Goal: Task Accomplishment & Management: Manage account settings

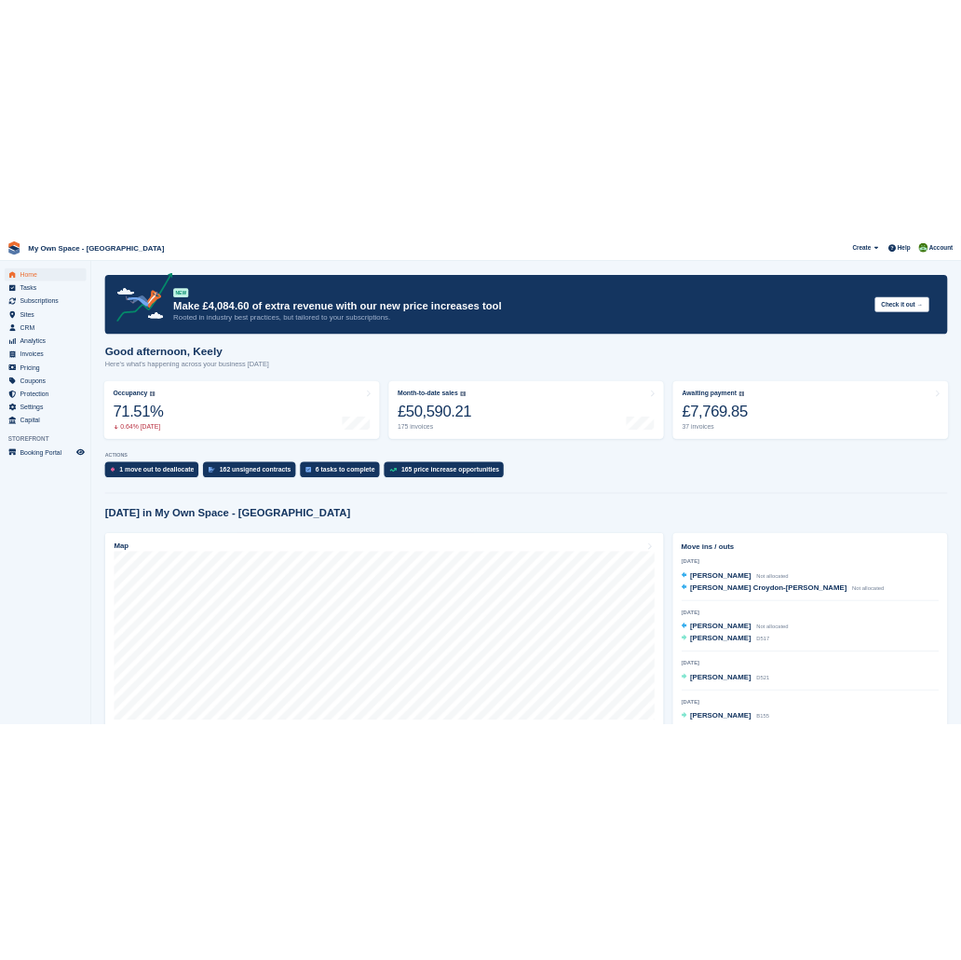
scroll to position [103, 0]
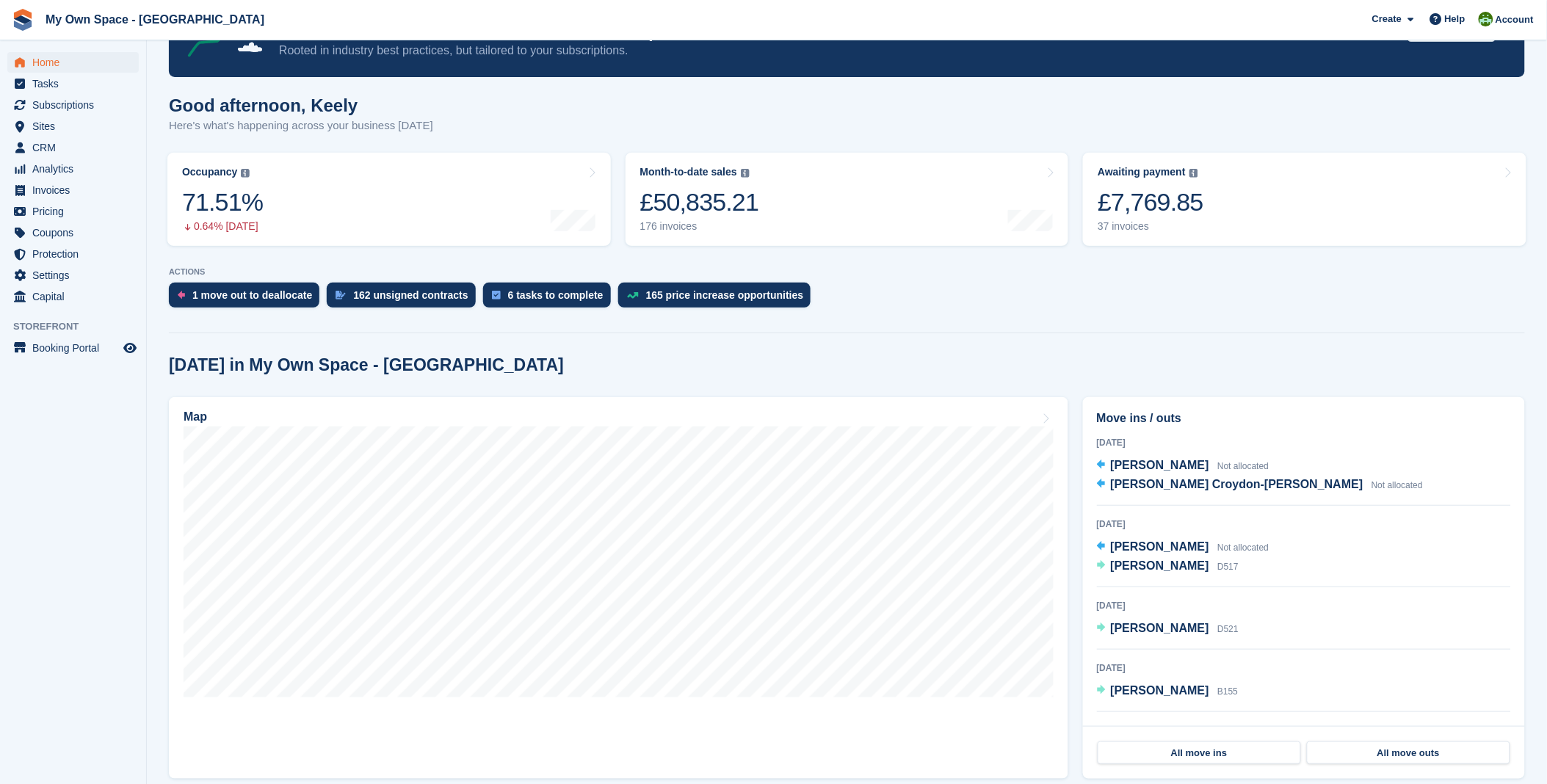
scroll to position [163, 0]
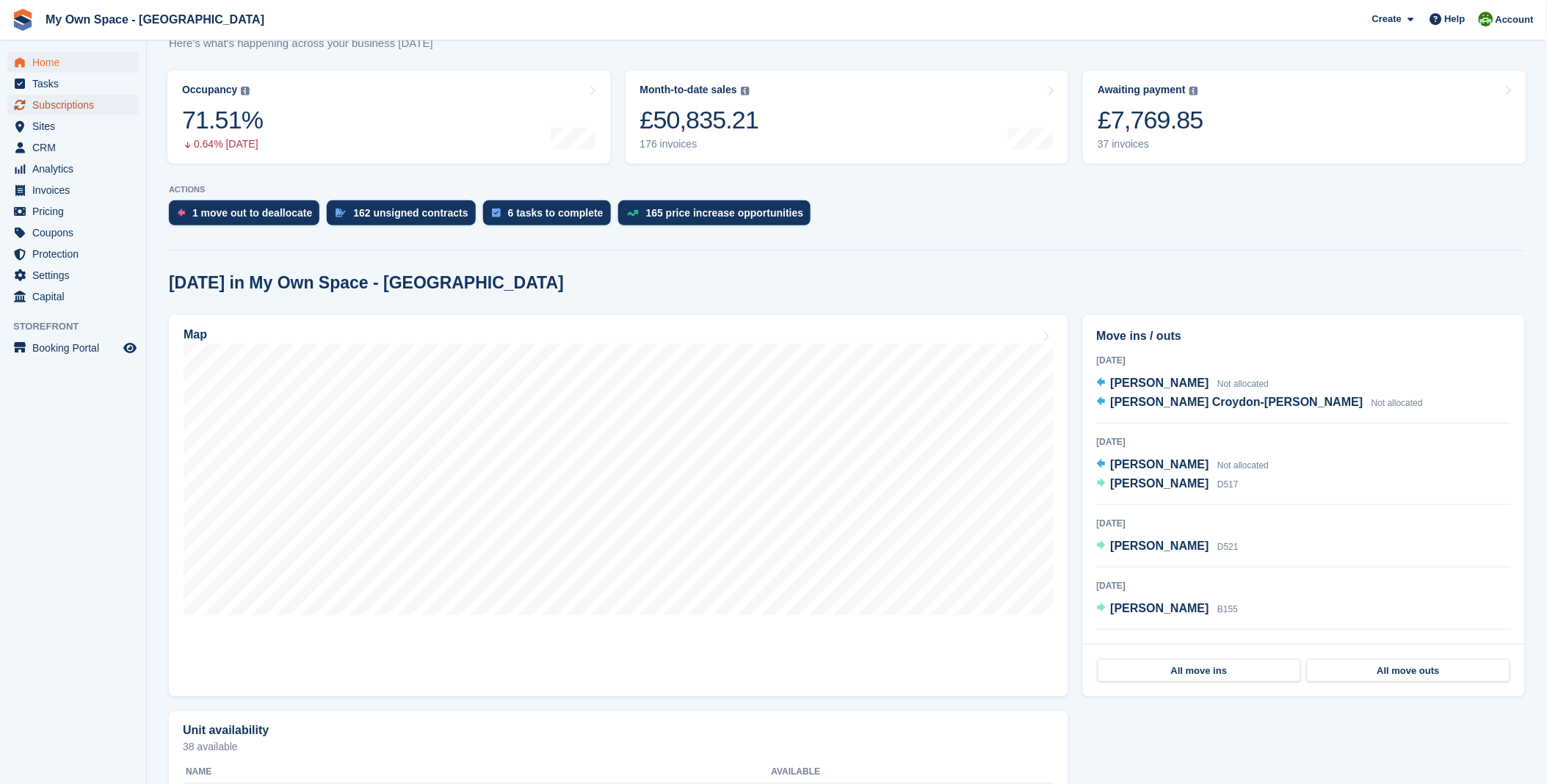
click at [78, 112] on span "Subscriptions" at bounding box center [76, 105] width 88 height 20
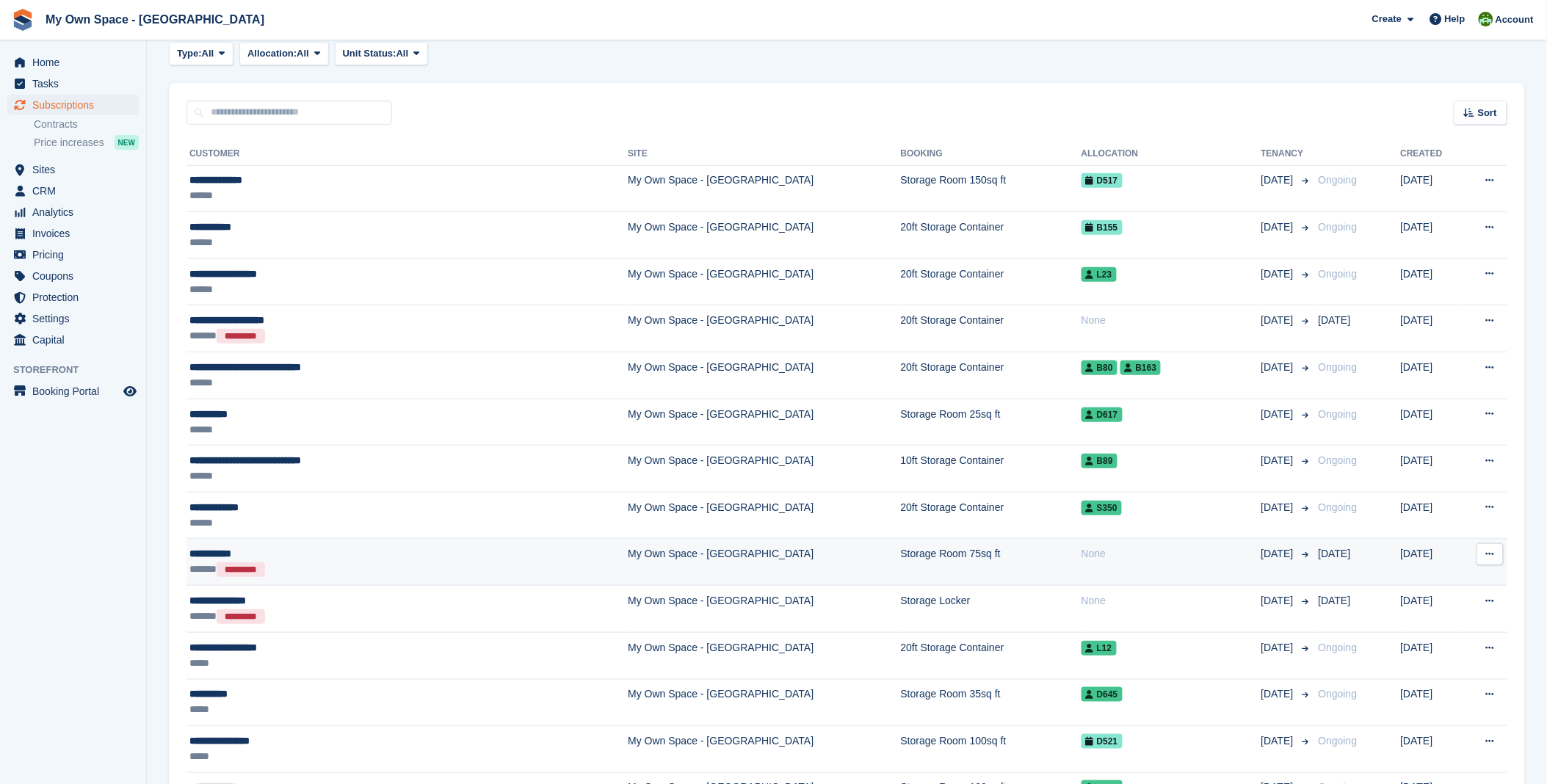
scroll to position [81, 0]
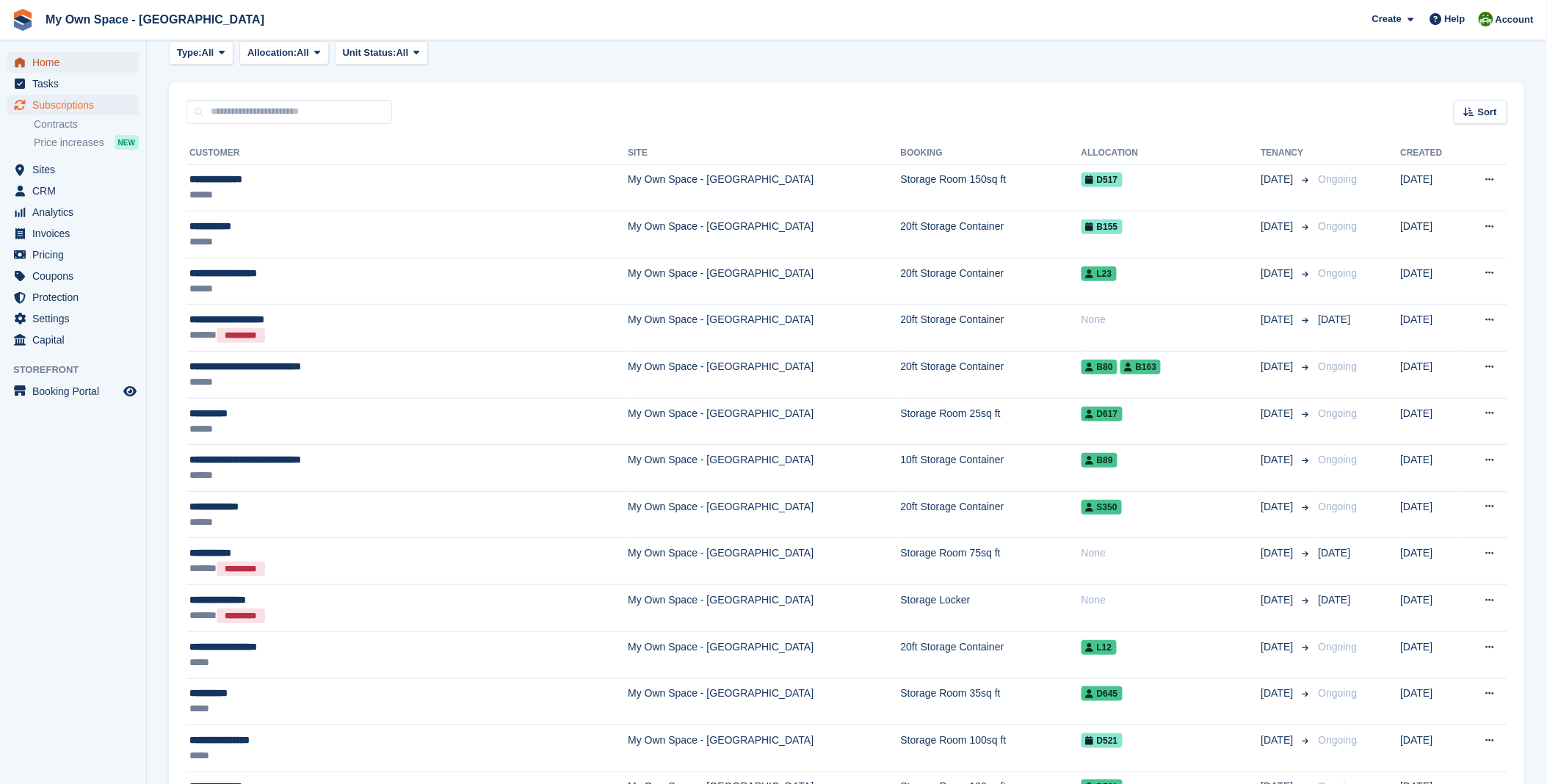
click at [38, 59] on span "Home" at bounding box center [76, 62] width 88 height 20
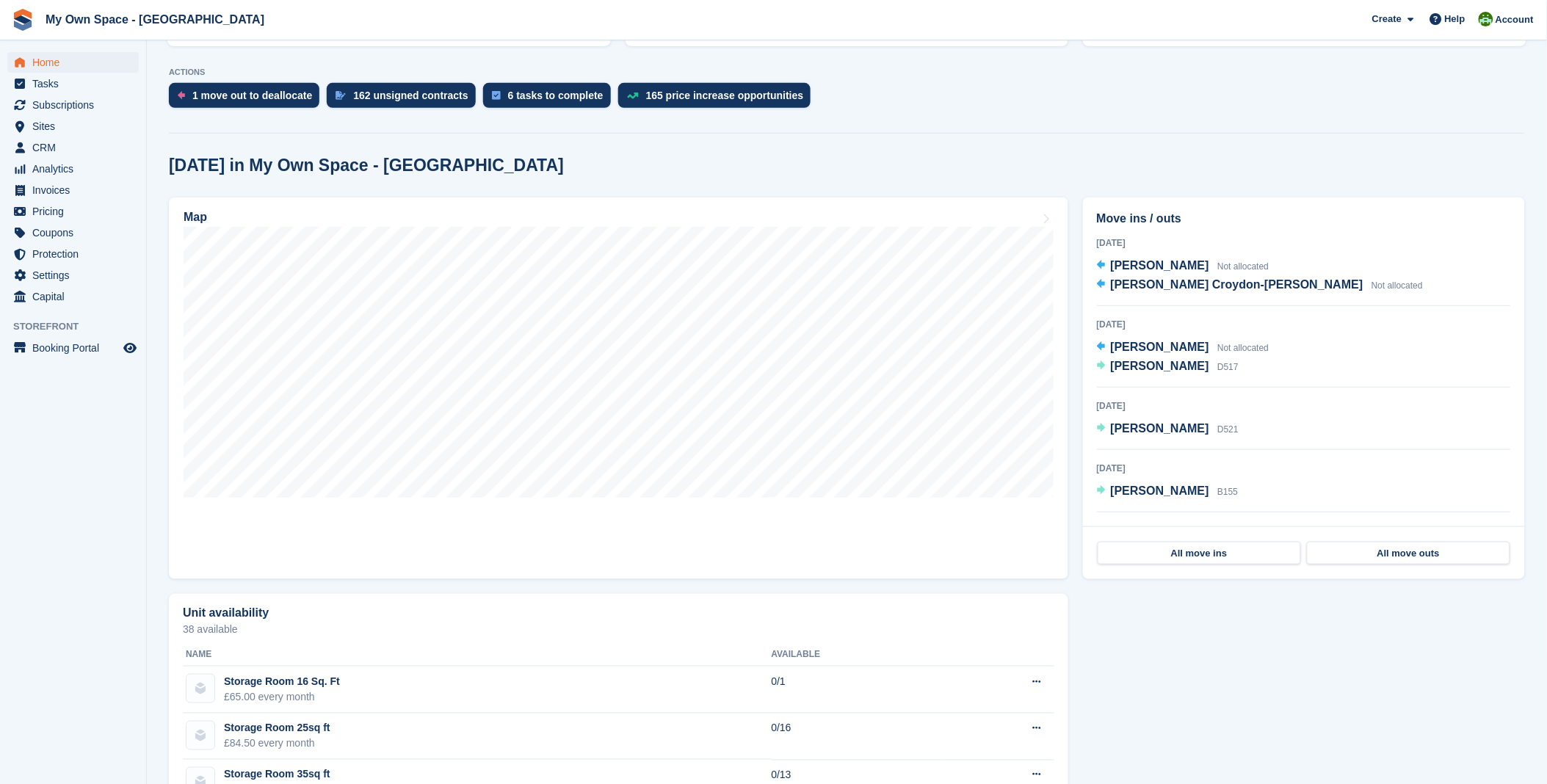
scroll to position [284, 0]
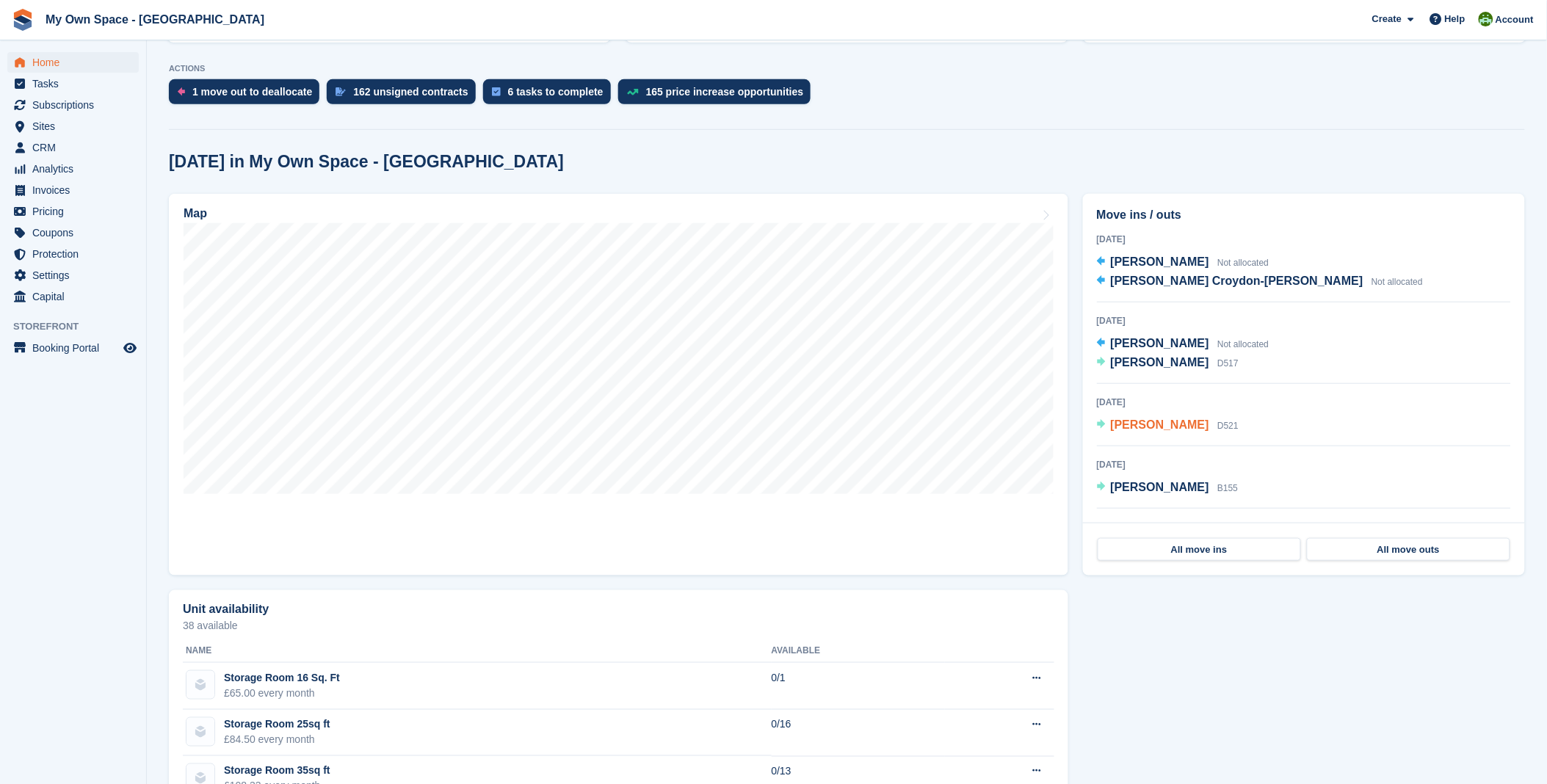
click at [1157, 433] on div "[PERSON_NAME] D521" at bounding box center [1175, 425] width 128 height 19
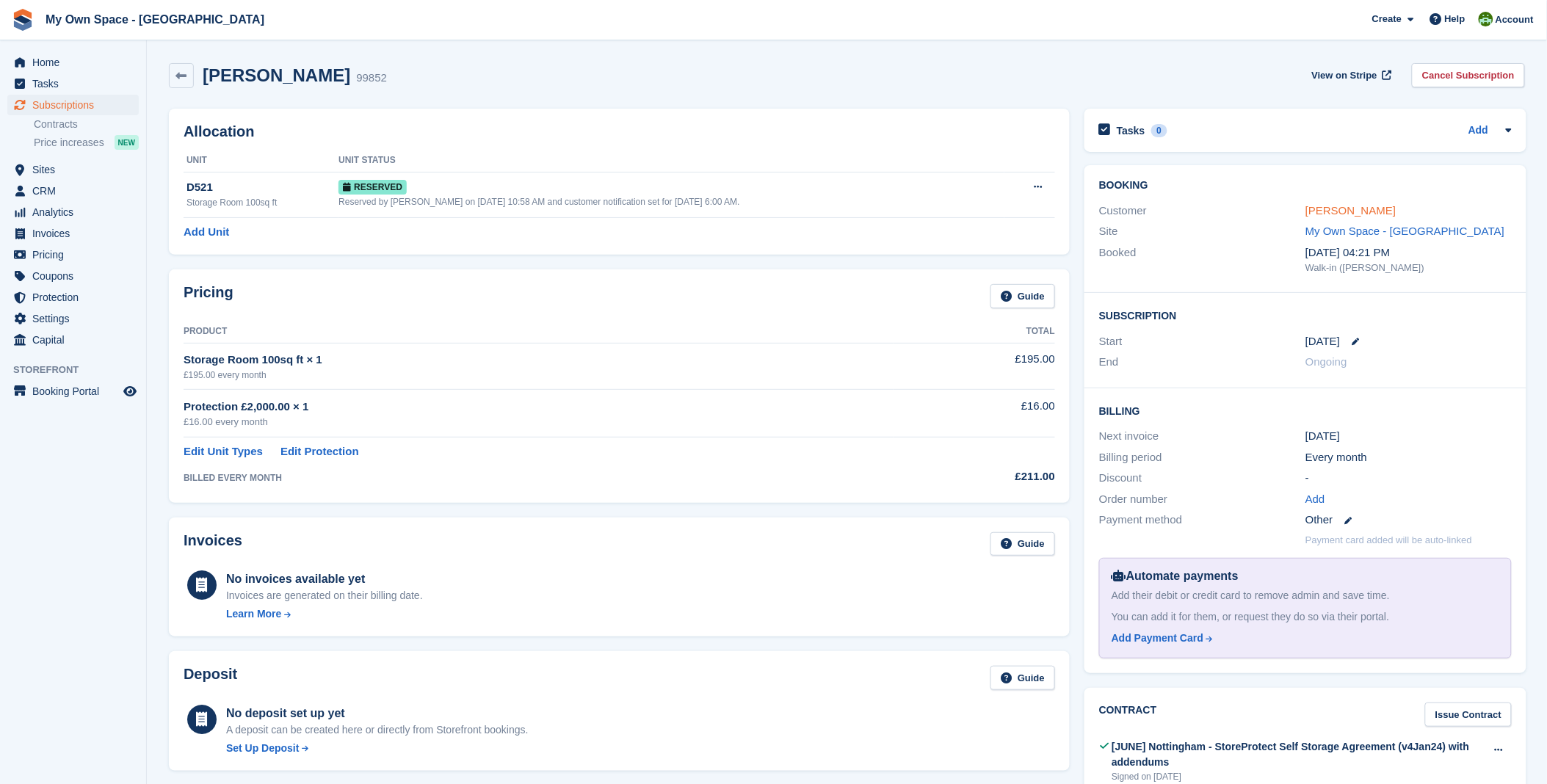
click at [1349, 206] on link "[PERSON_NAME]" at bounding box center [1350, 210] width 91 height 13
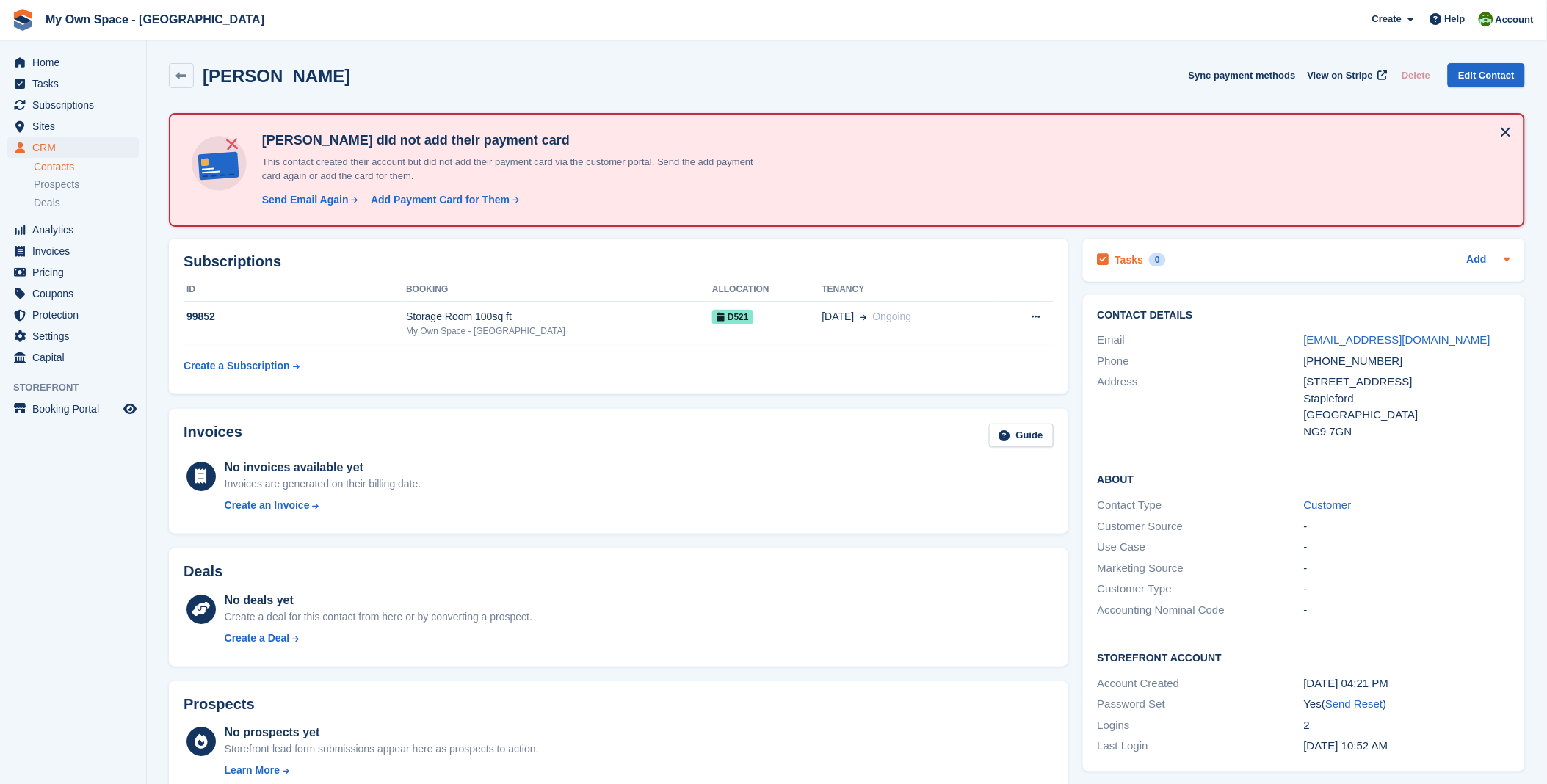
click at [1128, 253] on h2 "Tasks" at bounding box center [1129, 259] width 28 height 13
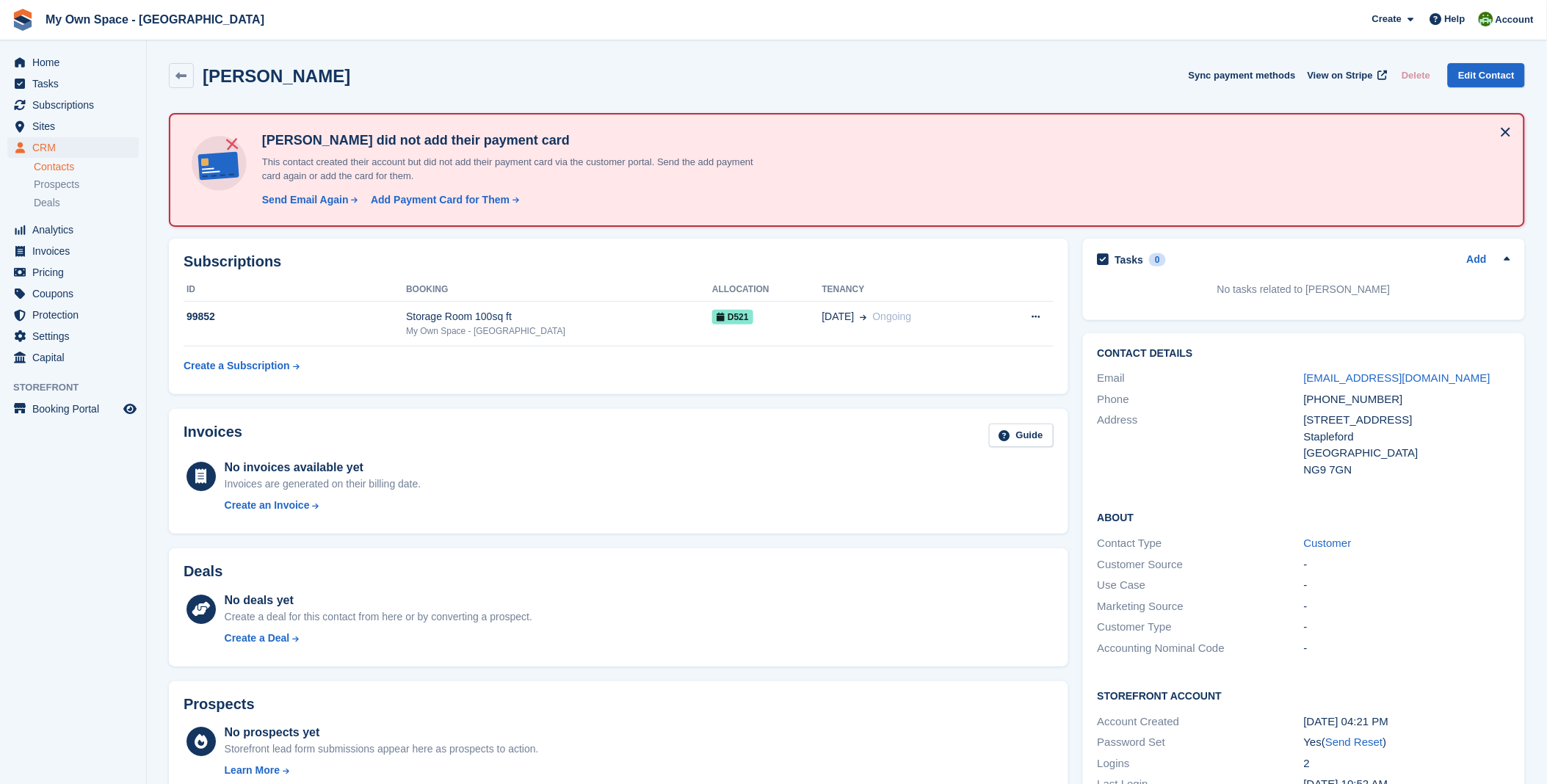
drag, startPoint x: 1128, startPoint y: 253, endPoint x: 1329, endPoint y: 288, distance: 204.0
click at [1329, 288] on p "No tasks related to Charlotte Stones" at bounding box center [1304, 290] width 413 height 16
drag, startPoint x: 1329, startPoint y: 288, endPoint x: 1488, endPoint y: 251, distance: 163.2
click at [1488, 251] on div "Add" at bounding box center [1488, 260] width 43 height 17
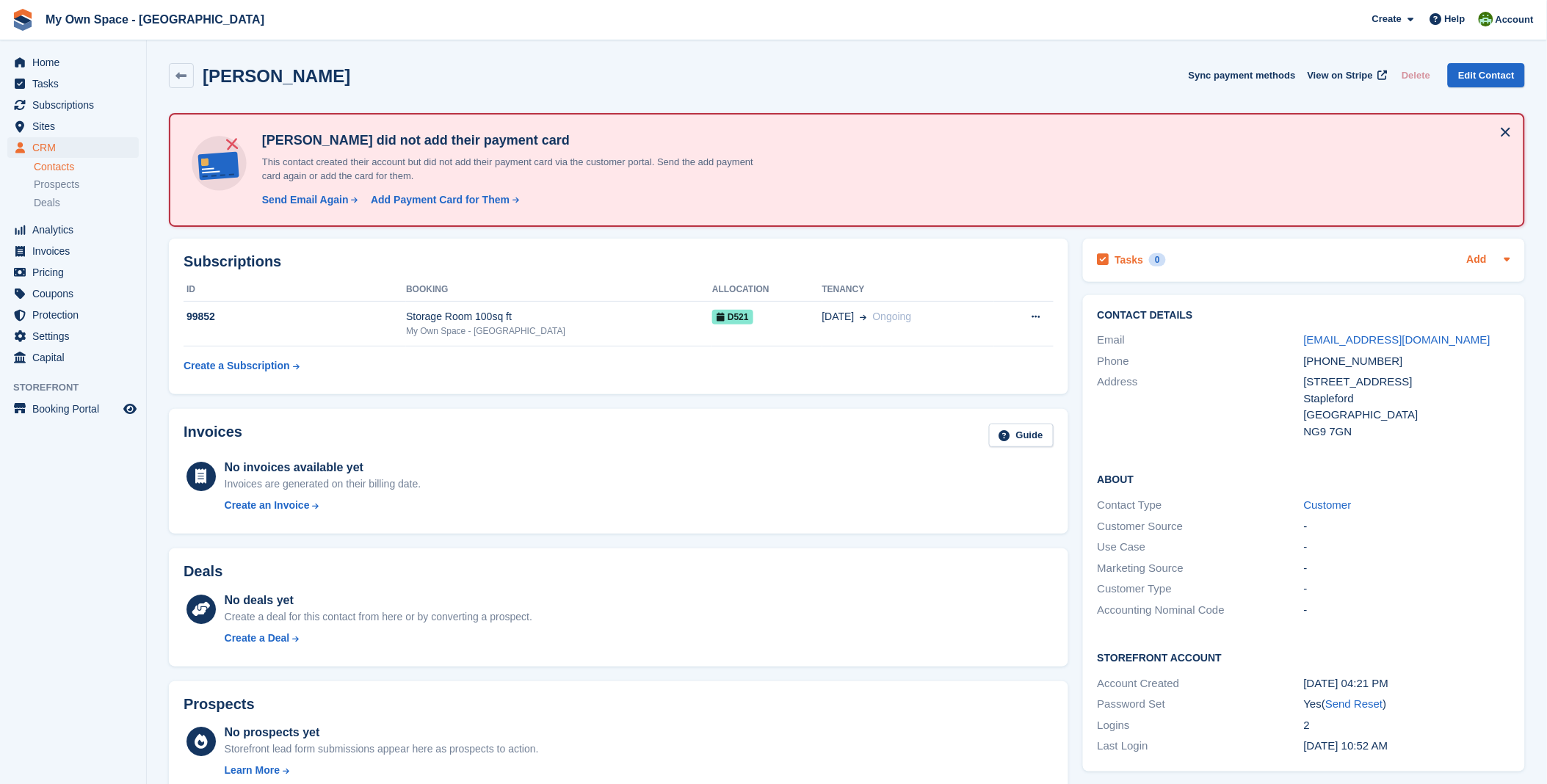
click at [1479, 259] on link "Add" at bounding box center [1476, 260] width 20 height 17
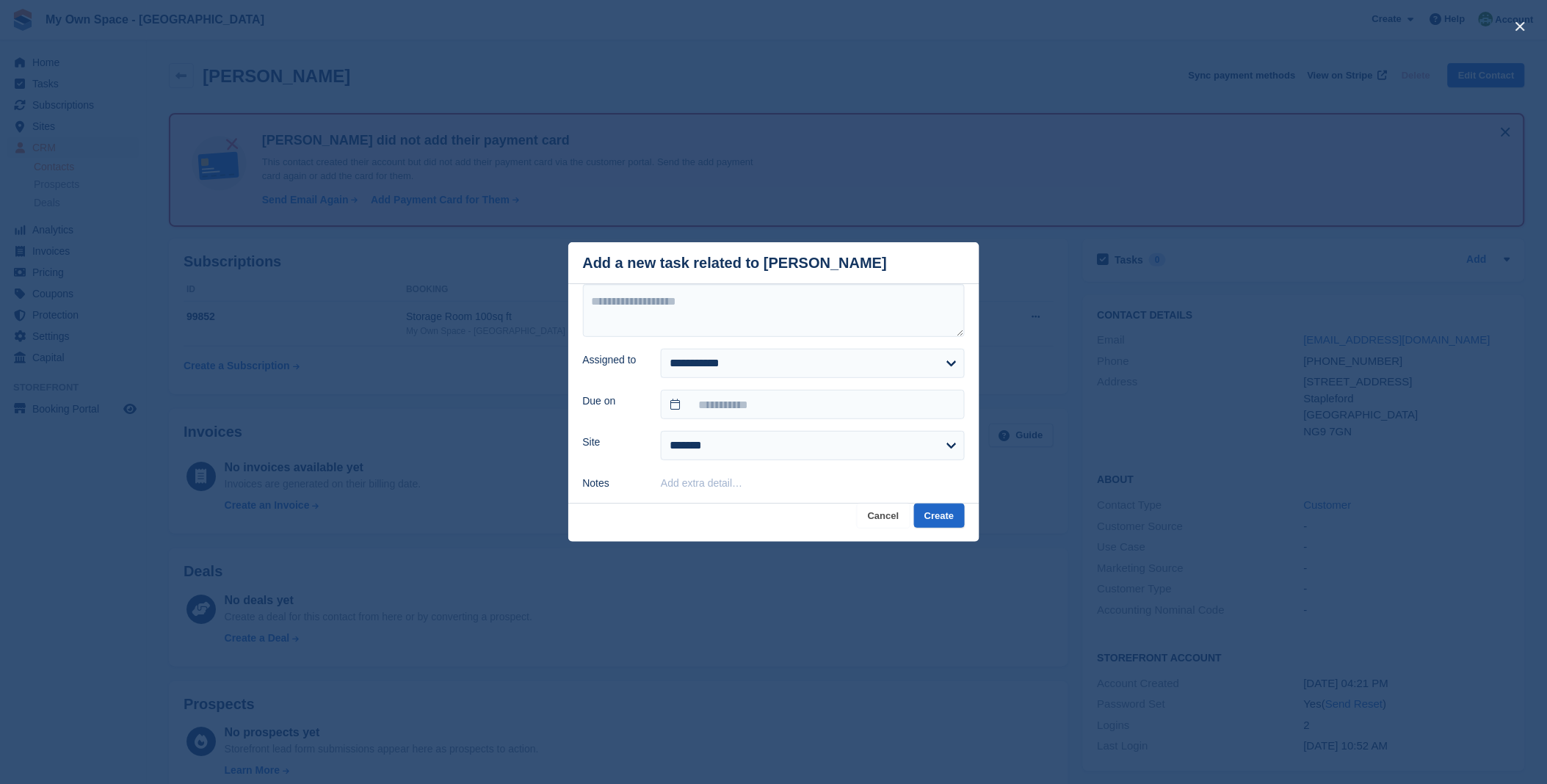
drag, startPoint x: 891, startPoint y: 515, endPoint x: 975, endPoint y: 485, distance: 89.2
click at [891, 515] on button "Cancel" at bounding box center [883, 515] width 52 height 24
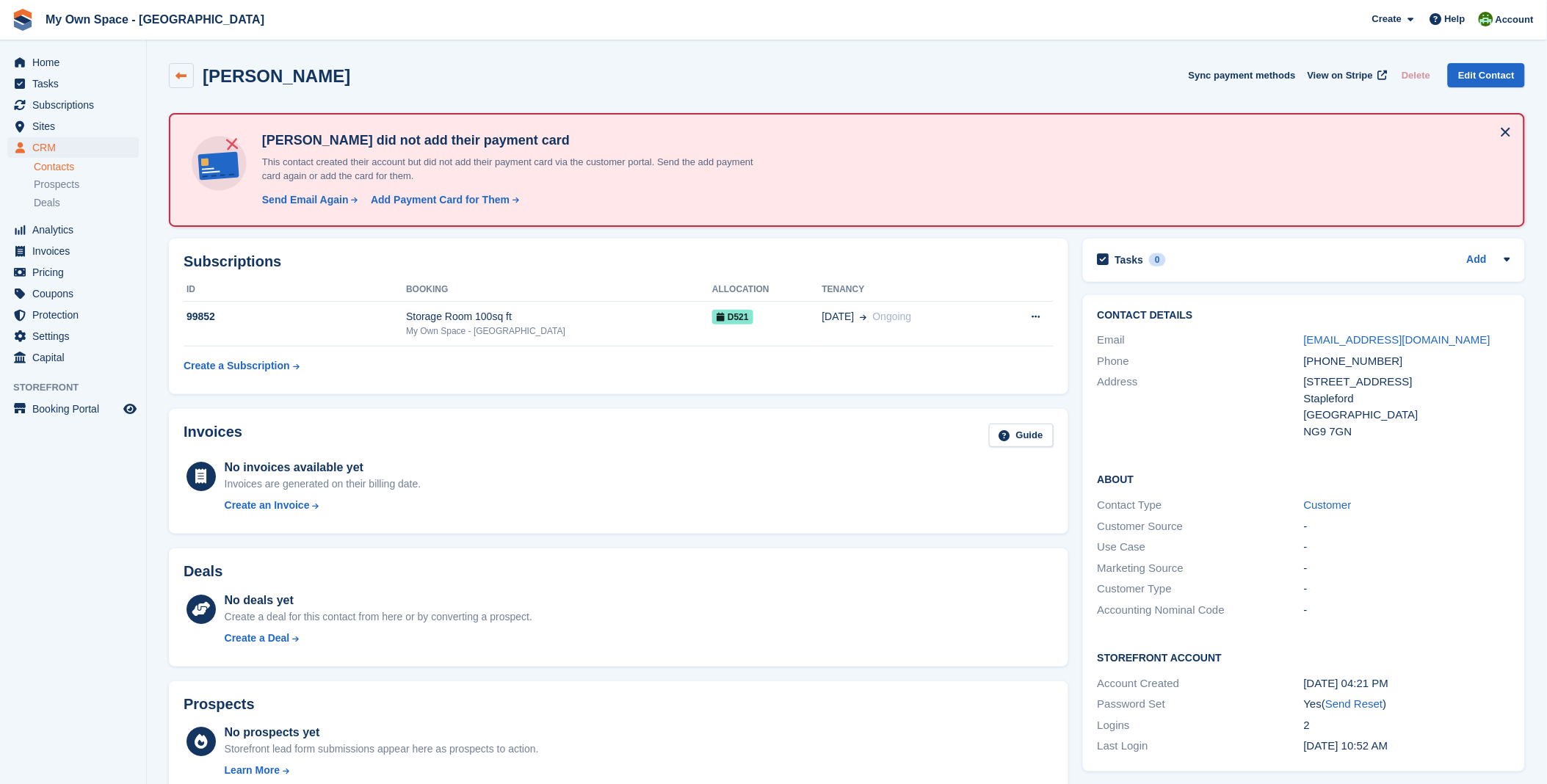
click at [180, 79] on icon at bounding box center [182, 76] width 11 height 11
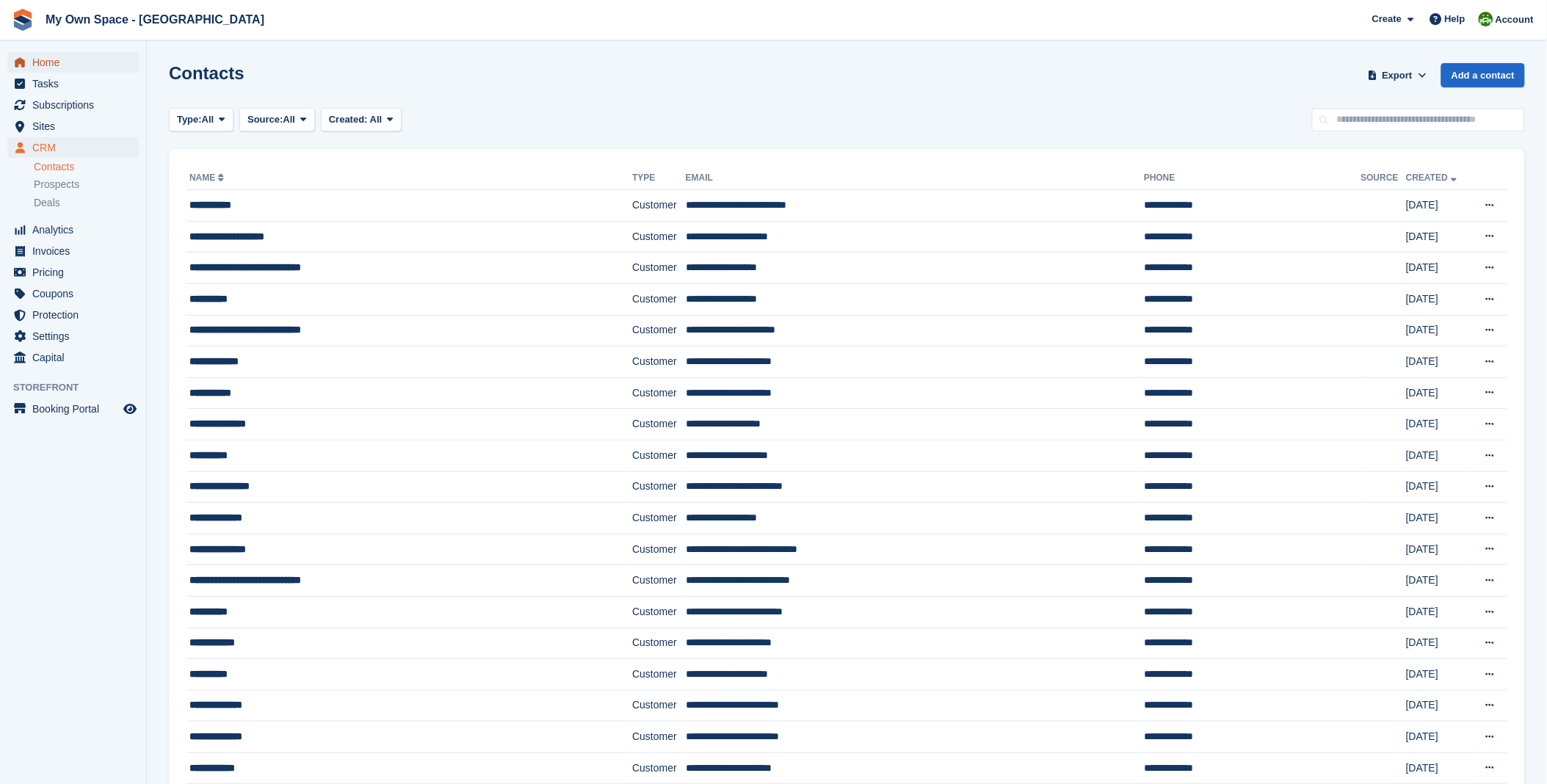
click at [47, 61] on span "Home" at bounding box center [76, 62] width 88 height 20
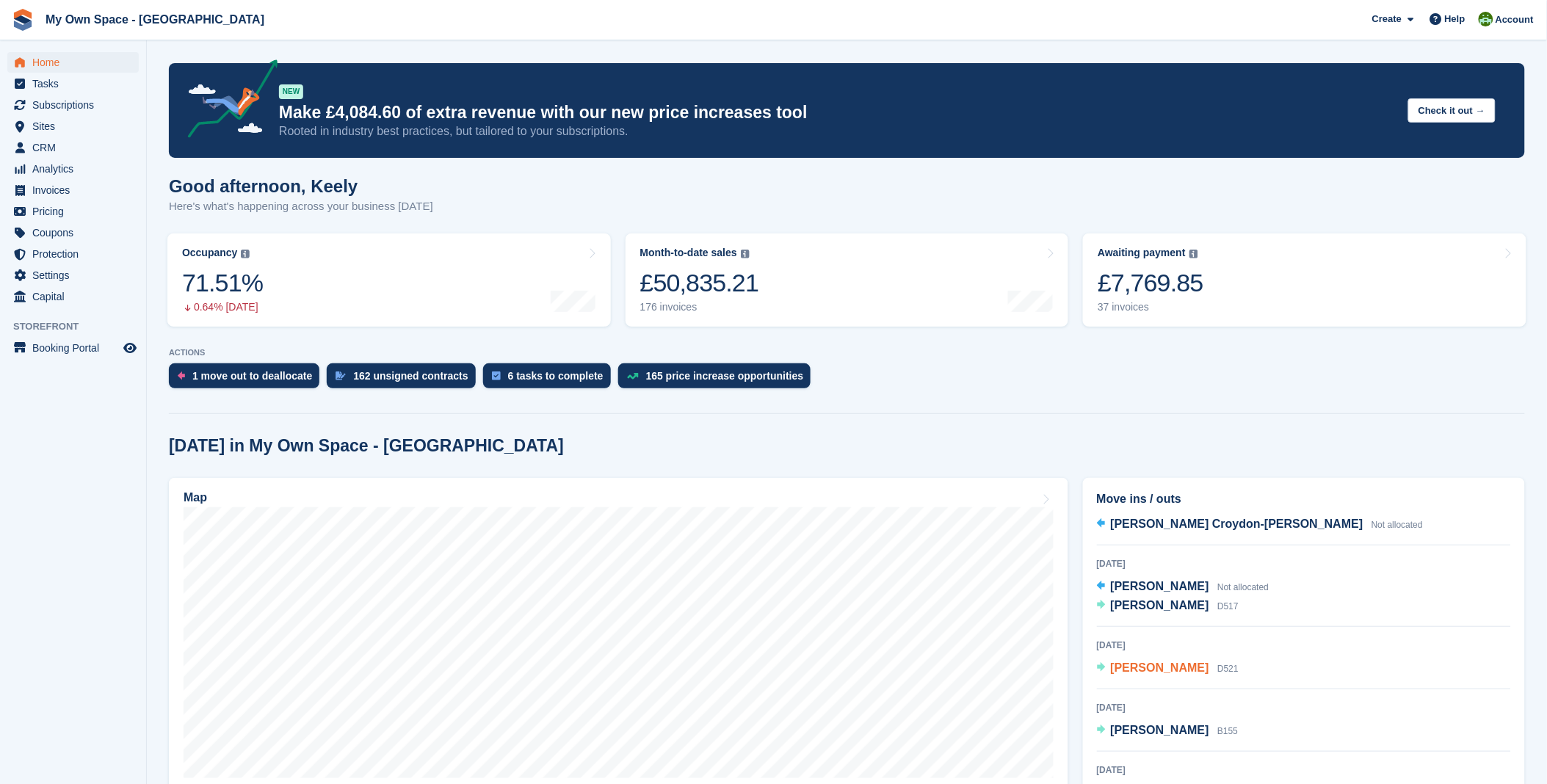
scroll to position [81, 0]
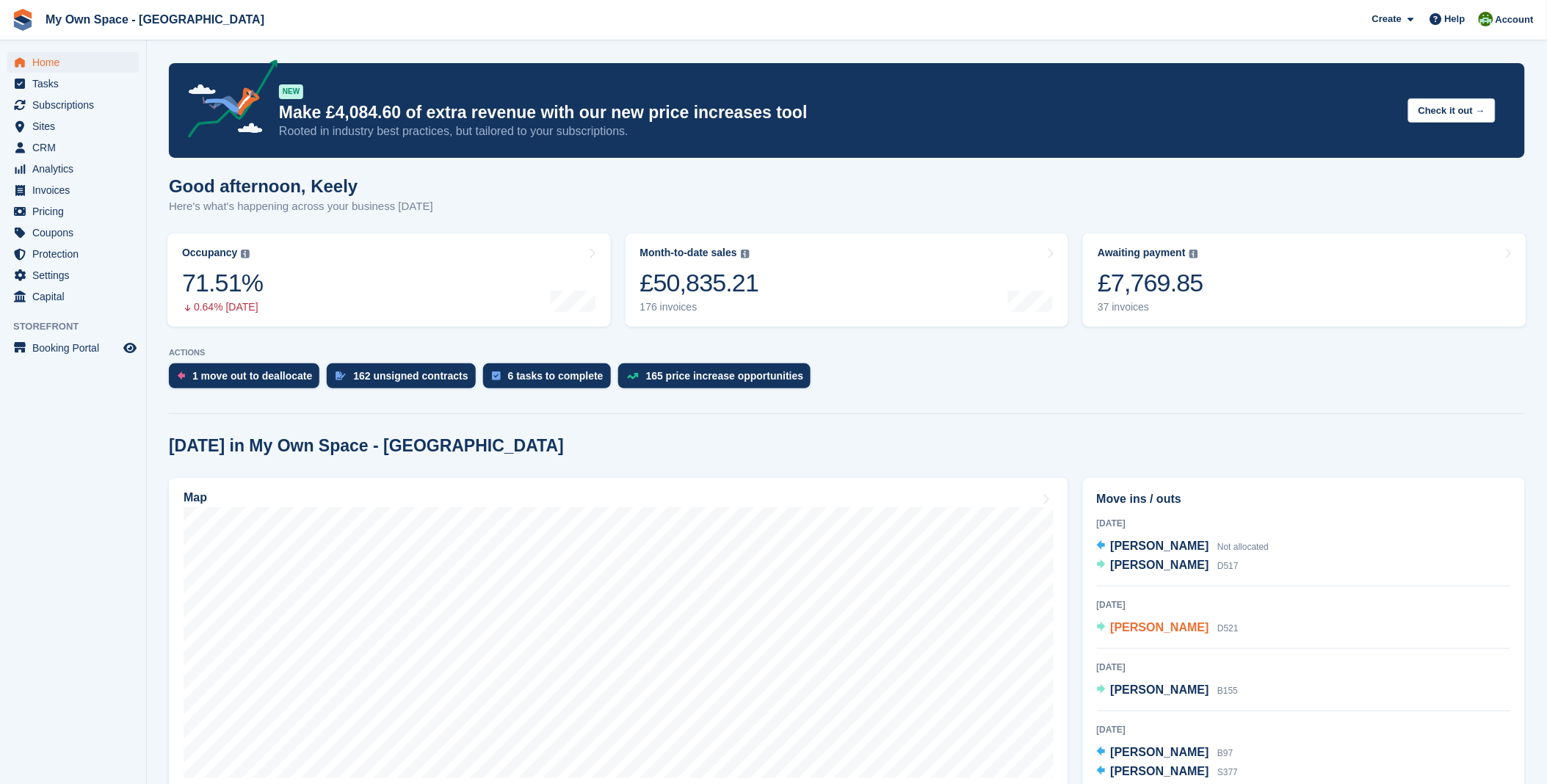
click at [1166, 627] on span "[PERSON_NAME]" at bounding box center [1160, 627] width 99 height 13
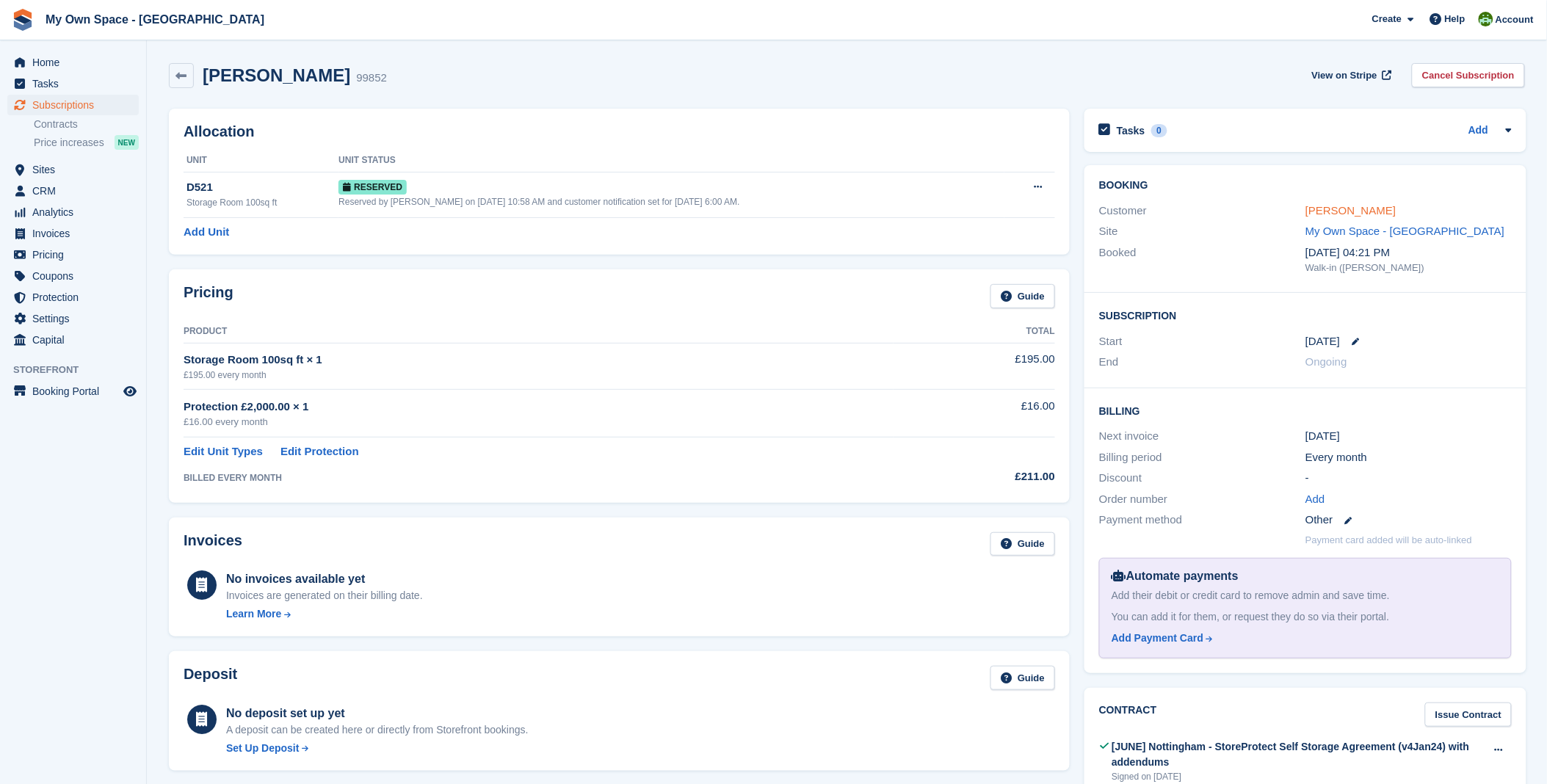
click at [1362, 210] on link "[PERSON_NAME]" at bounding box center [1350, 210] width 91 height 13
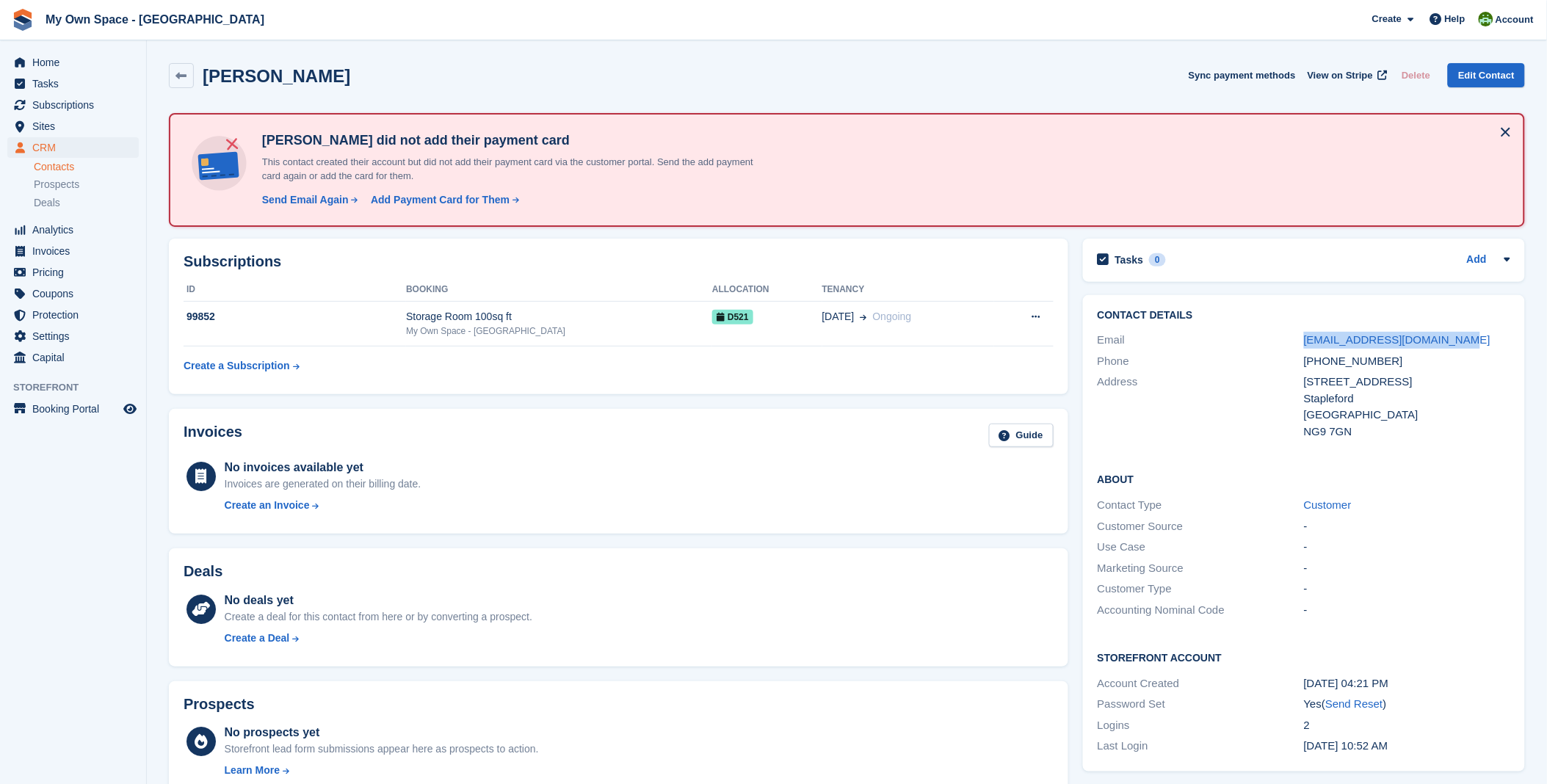
drag, startPoint x: 1457, startPoint y: 336, endPoint x: 1302, endPoint y: 341, distance: 155.1
click at [1302, 341] on div "Email charlandre25@hotmail.co.uk" at bounding box center [1304, 340] width 413 height 21
copy div "charlandre25@hotmail.co.uk"
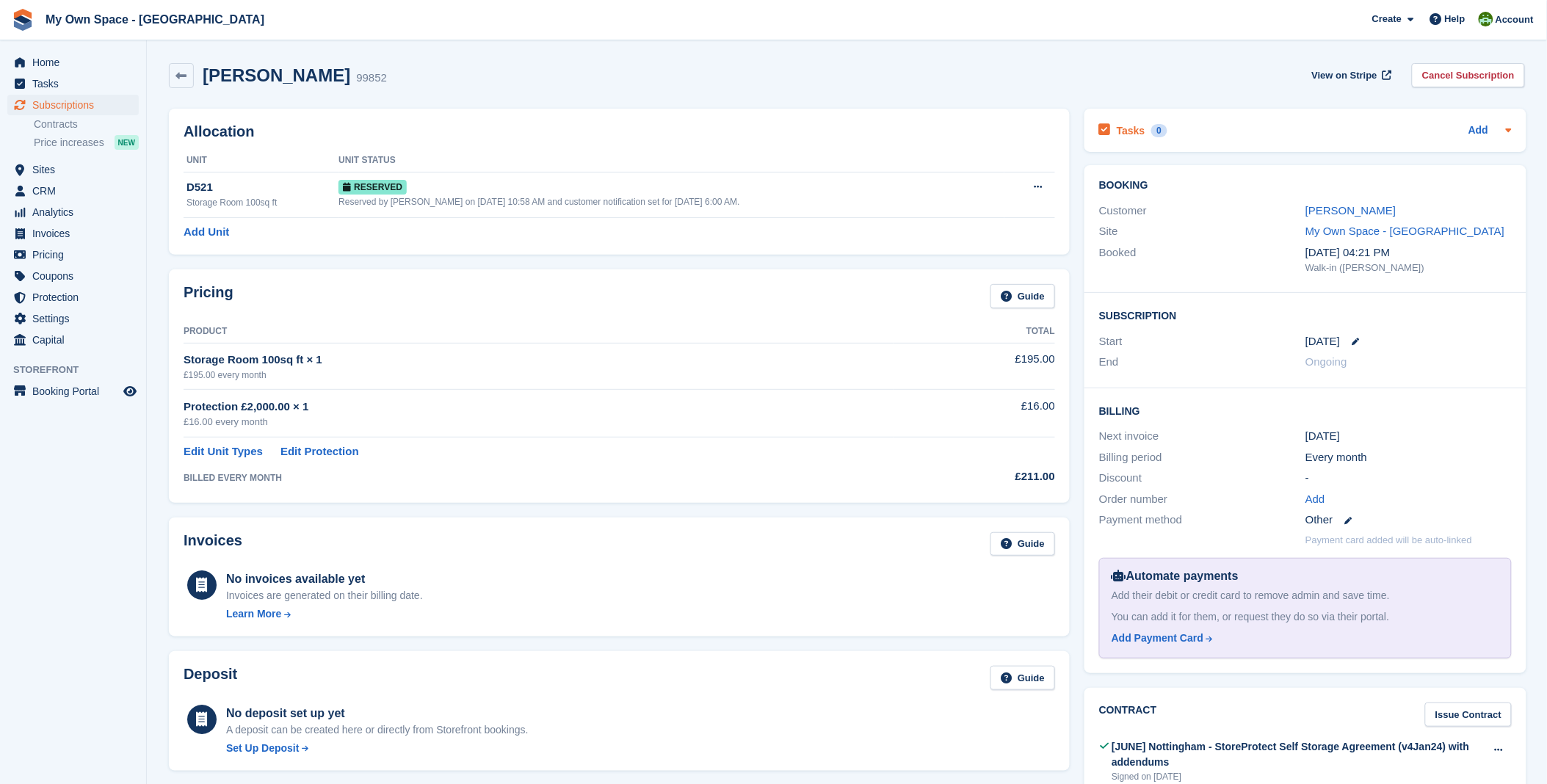
click at [1131, 132] on h2 "Tasks" at bounding box center [1131, 130] width 28 height 13
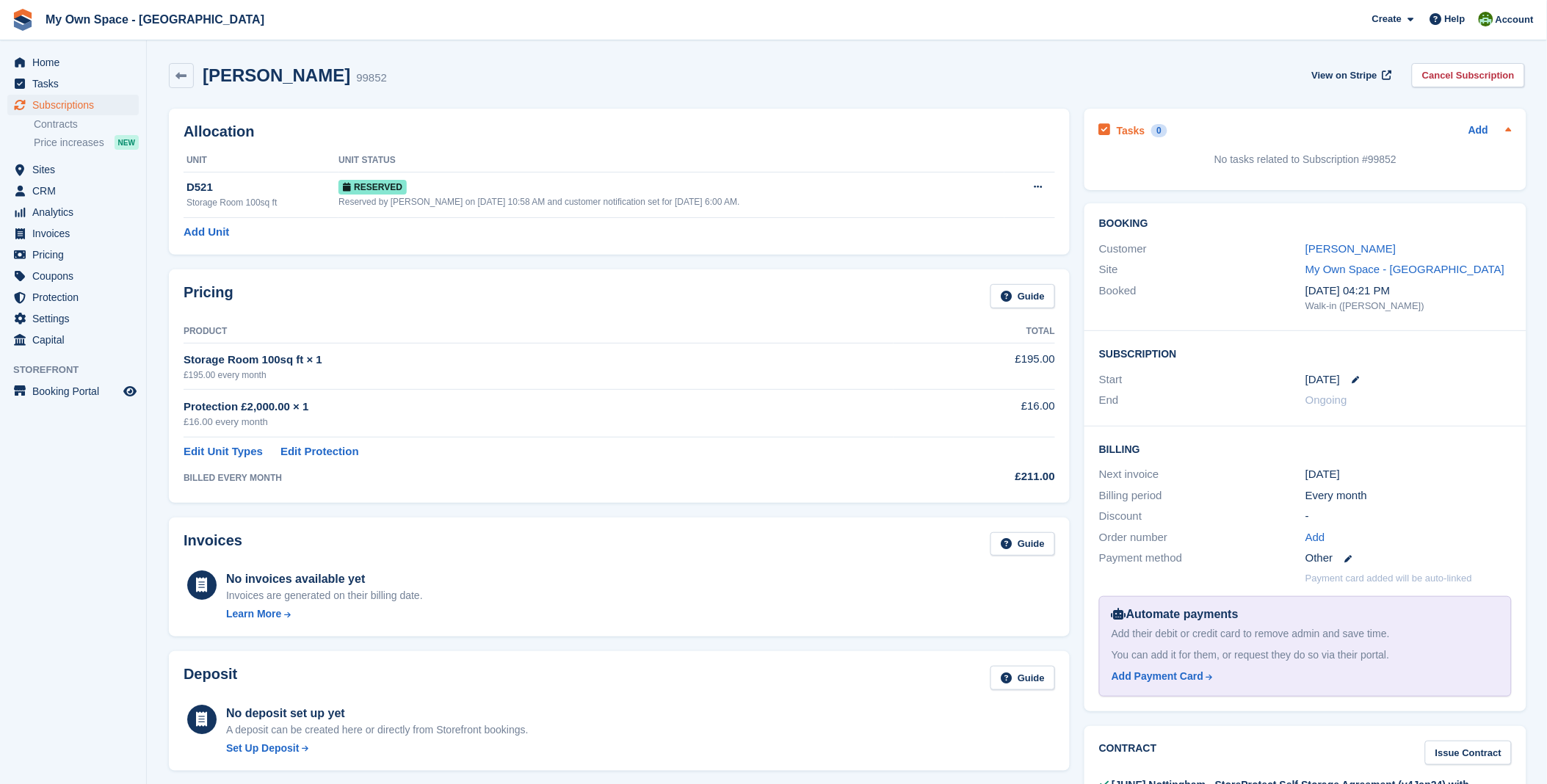
click at [1487, 128] on div "Add" at bounding box center [1489, 131] width 43 height 17
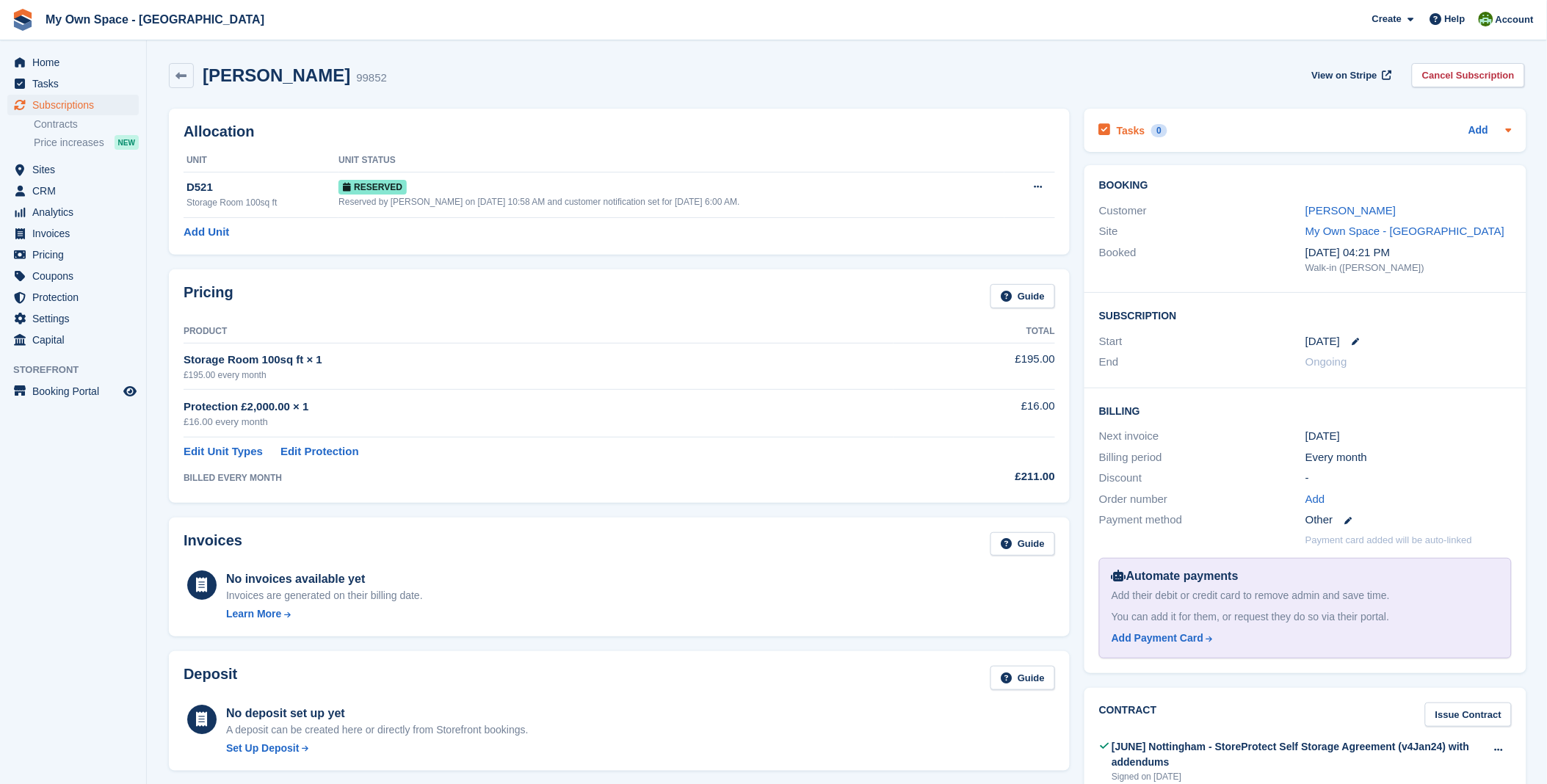
click at [1489, 128] on div "Add" at bounding box center [1489, 131] width 43 height 17
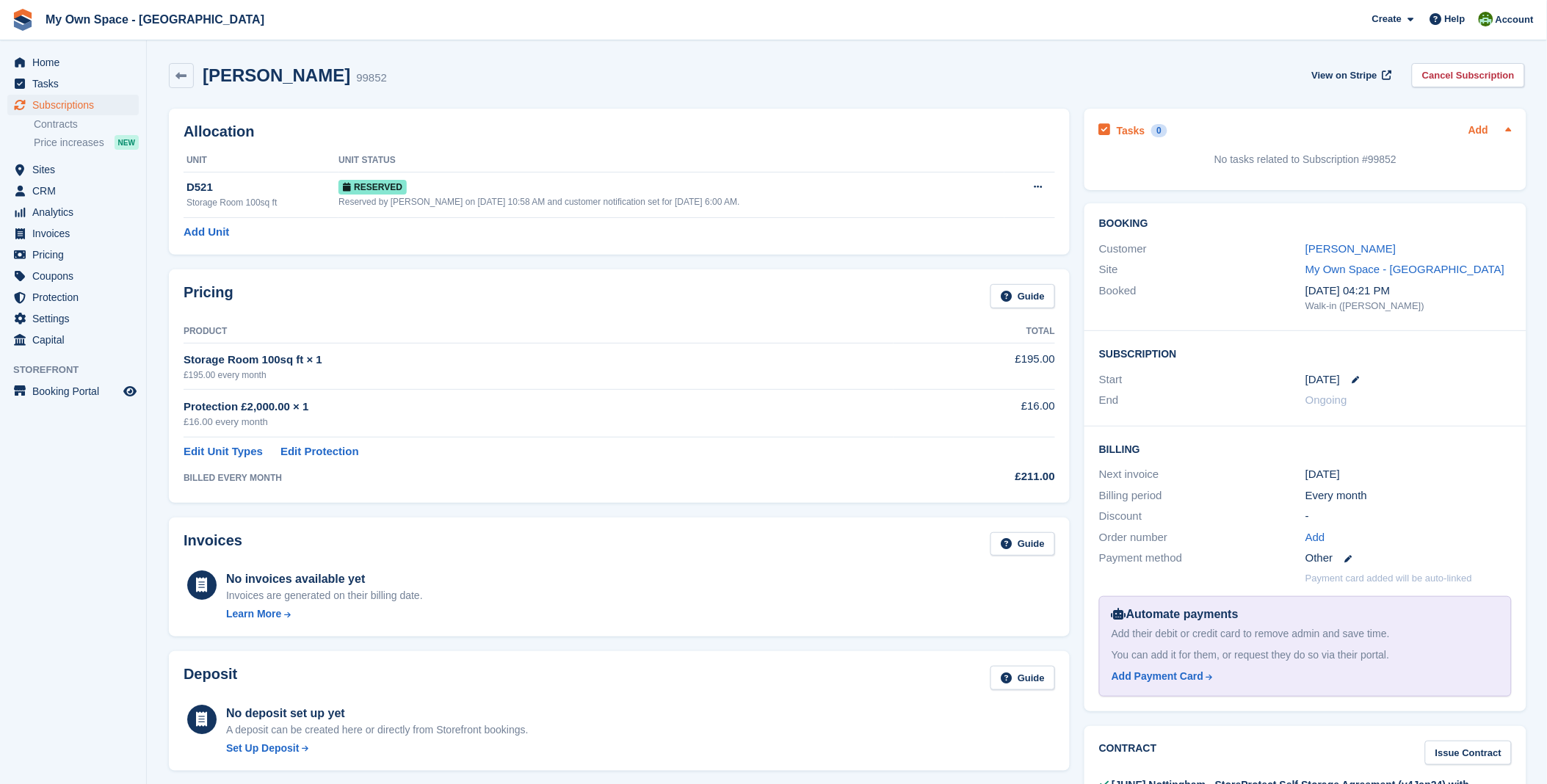
click at [1477, 131] on link "Add" at bounding box center [1478, 131] width 20 height 17
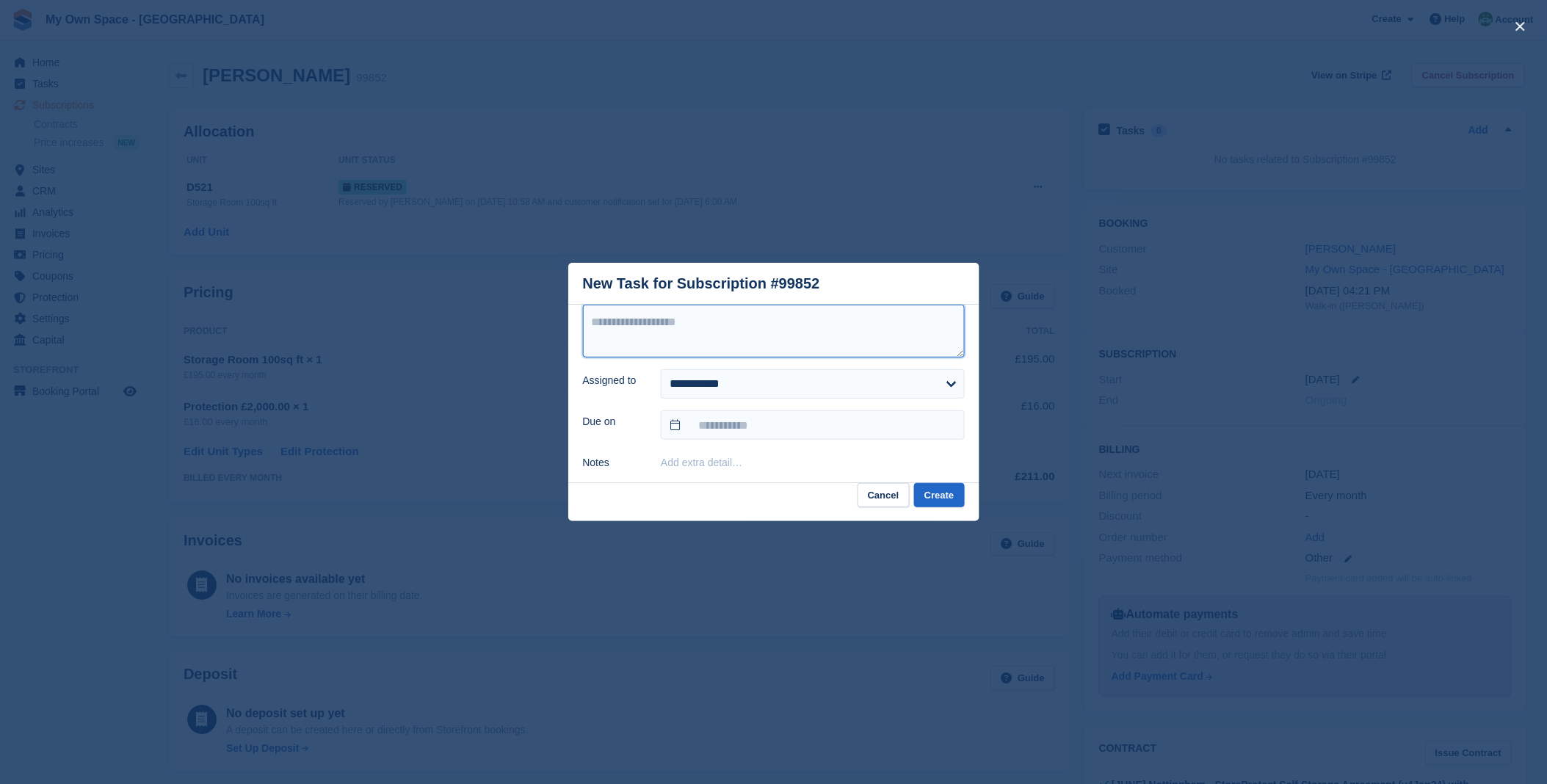
click at [717, 338] on textarea at bounding box center [774, 331] width 381 height 53
type textarea "**********"
click at [735, 397] on select "**********" at bounding box center [812, 384] width 303 height 29
click at [660, 370] on select "**********" at bounding box center [812, 384] width 303 height 29
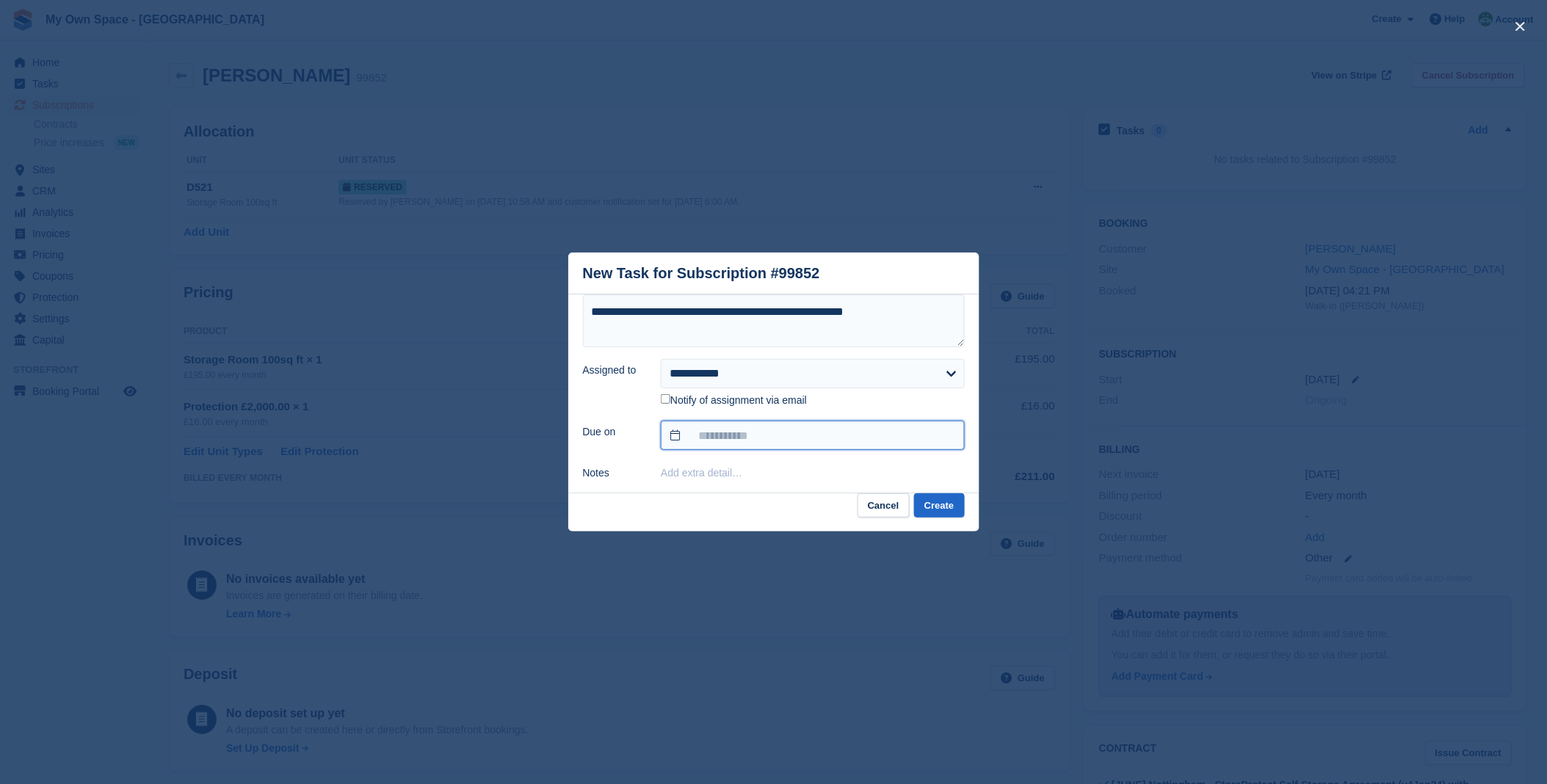
click at [671, 444] on input "text" at bounding box center [812, 435] width 303 height 29
click at [753, 380] on select "**********" at bounding box center [812, 373] width 303 height 29
select select "****"
click at [660, 370] on select "**********" at bounding box center [812, 373] width 303 height 29
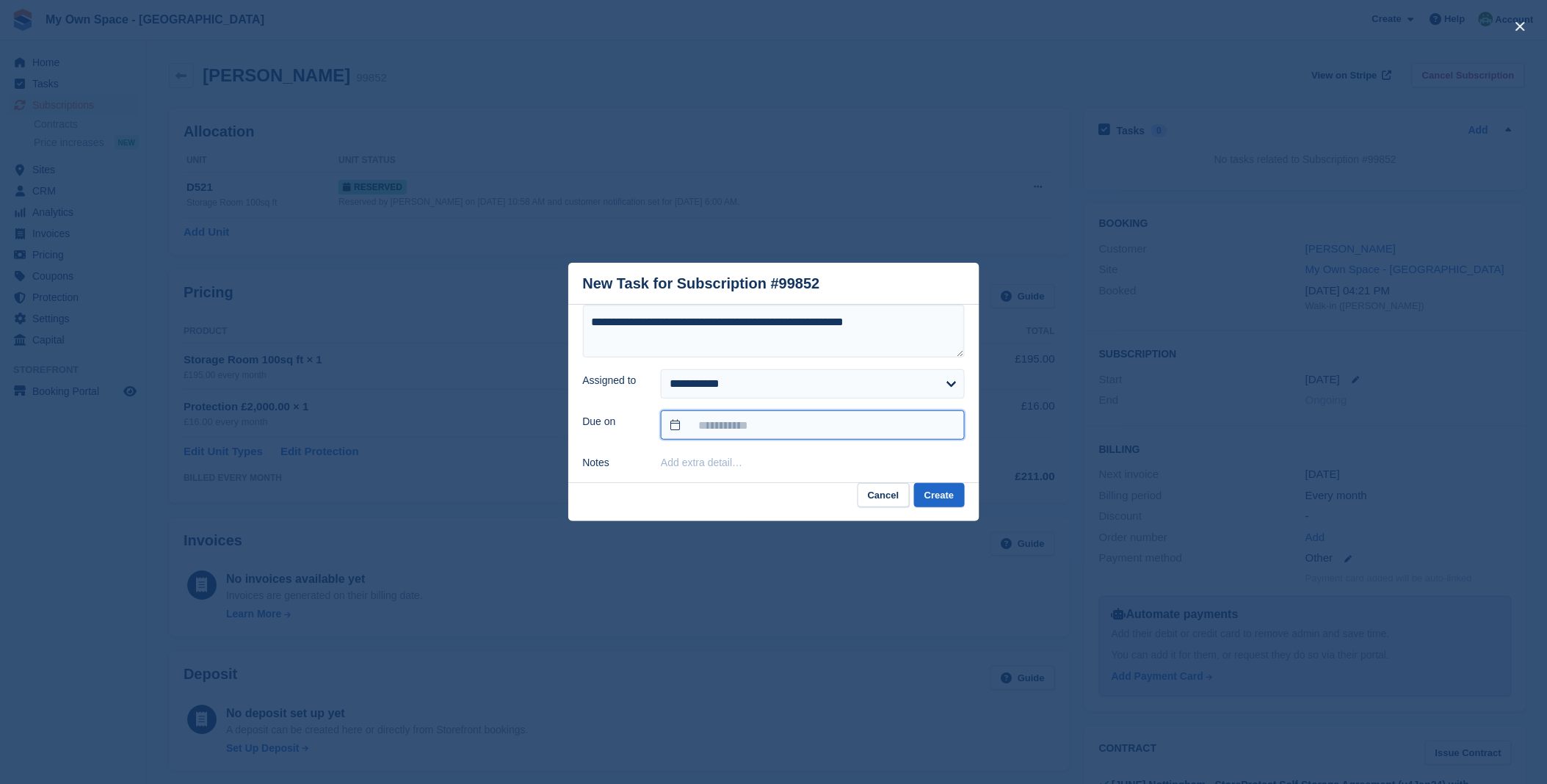
click at [686, 424] on input "text" at bounding box center [812, 425] width 303 height 29
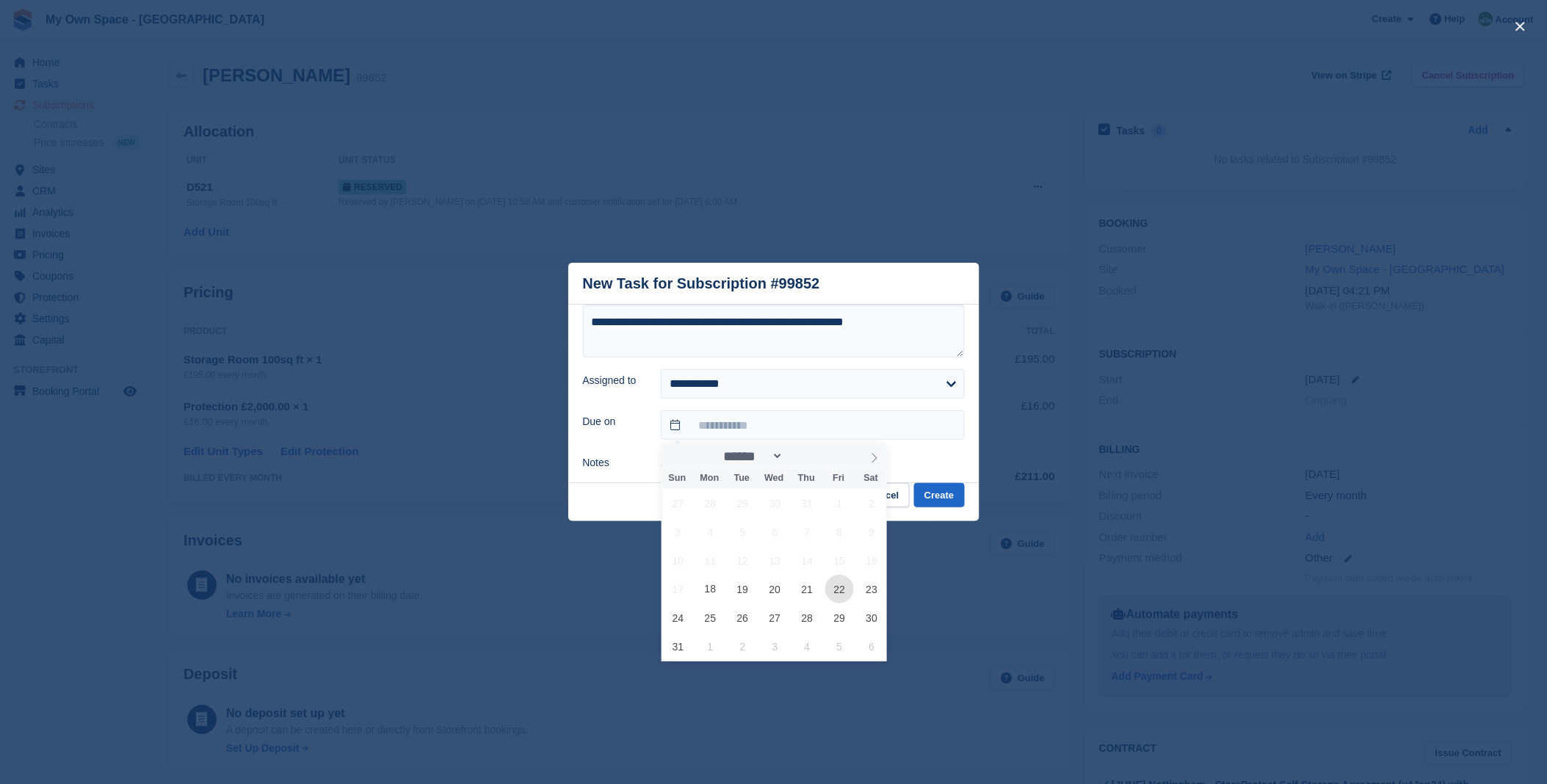
click at [843, 589] on span "22" at bounding box center [839, 589] width 28 height 28
type input "**********"
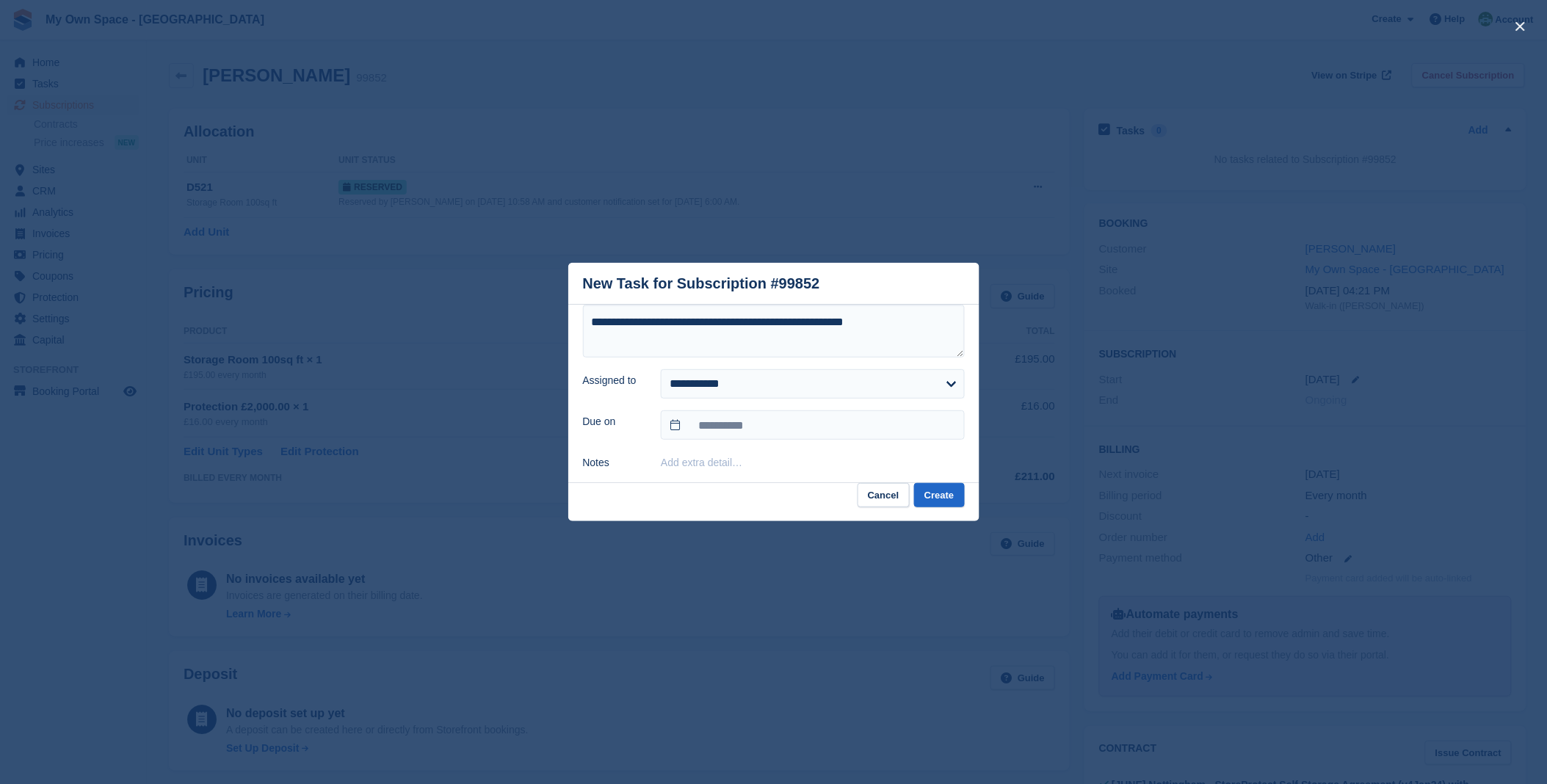
drag, startPoint x: 746, startPoint y: 465, endPoint x: 844, endPoint y: 456, distance: 98.4
click at [757, 460] on div "Add extra detail…" at bounding box center [812, 462] width 303 height 18
click at [939, 496] on button "Create" at bounding box center [939, 495] width 50 height 24
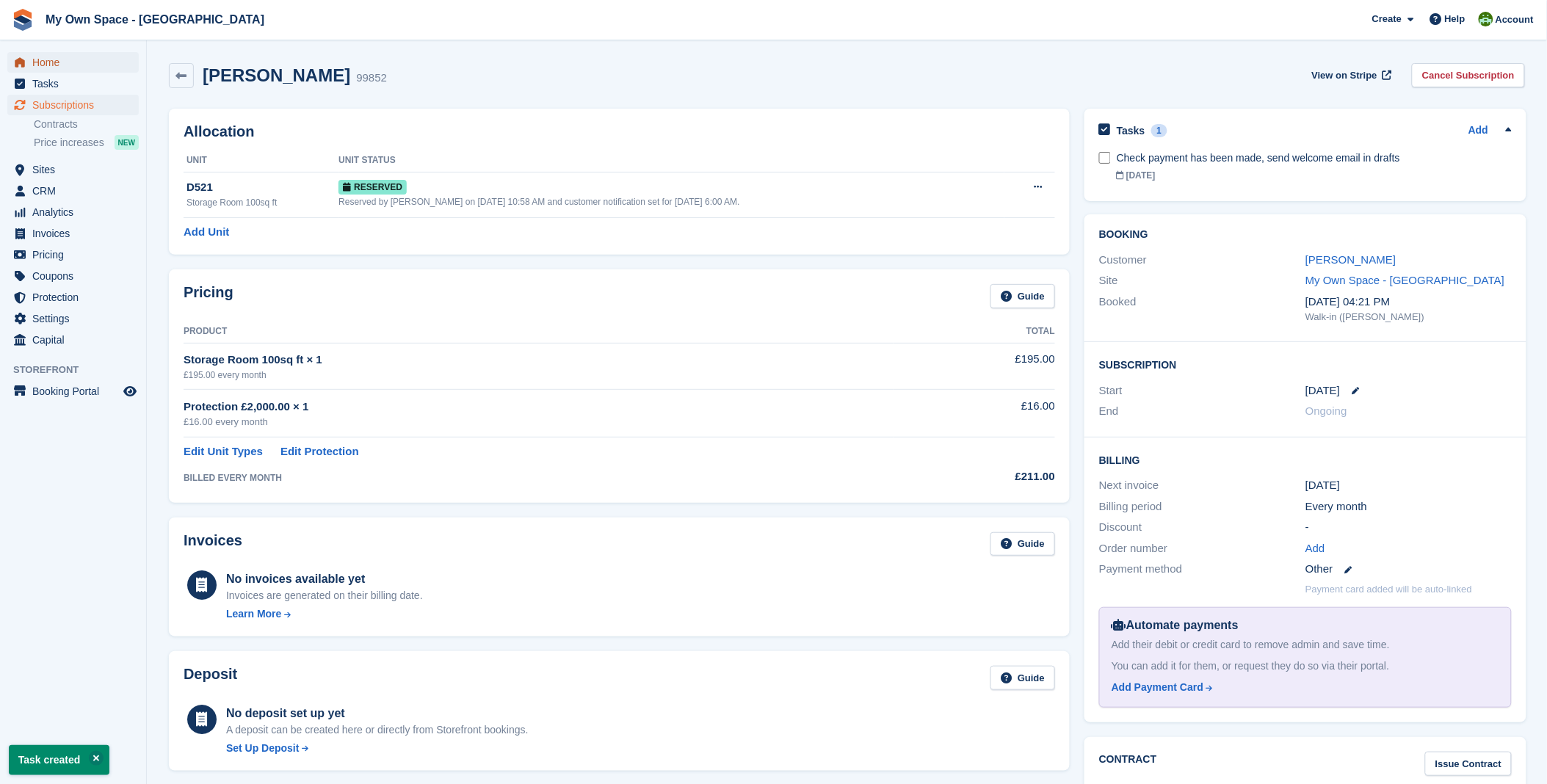
click at [46, 63] on span "Home" at bounding box center [76, 62] width 88 height 20
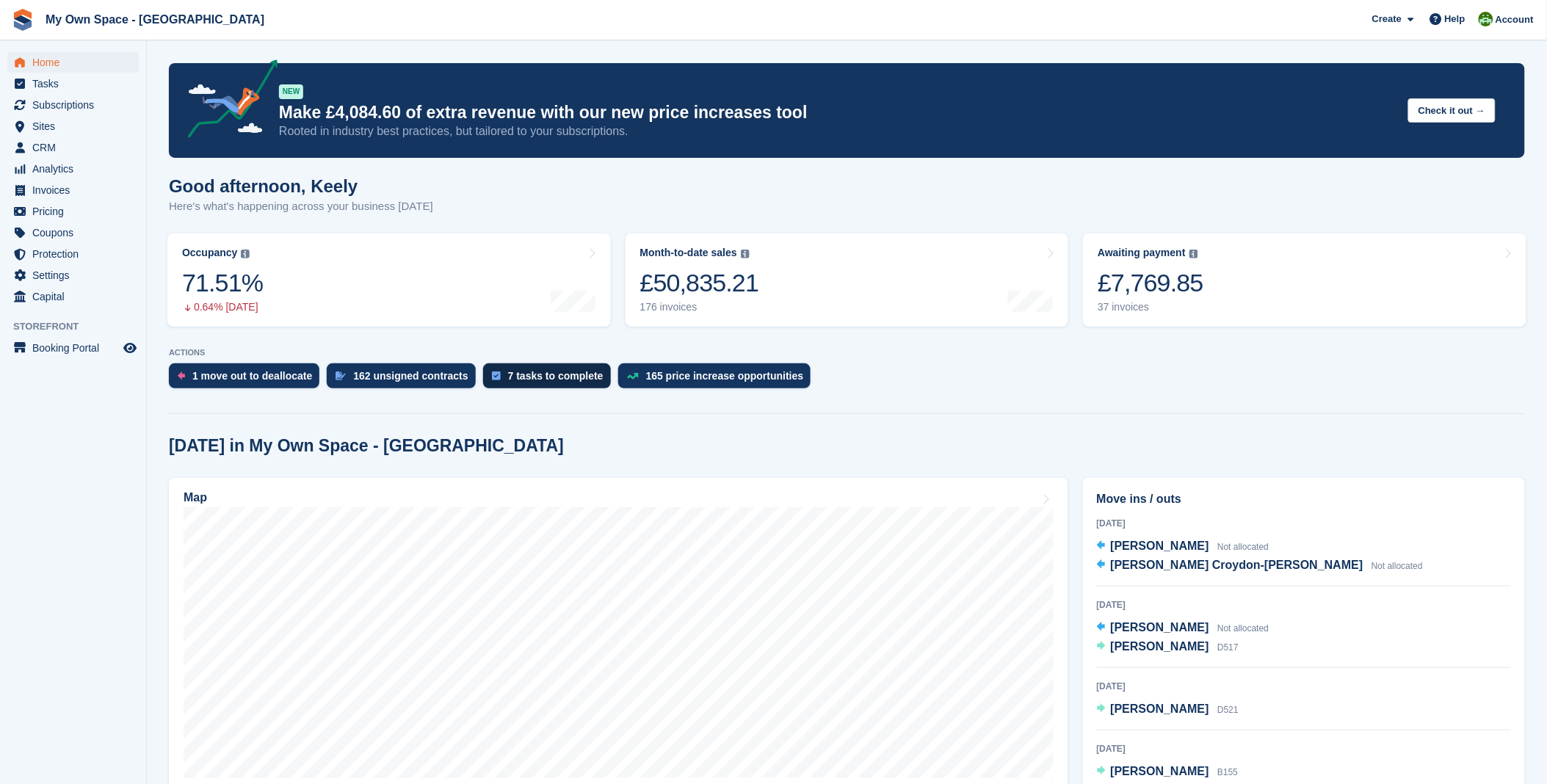
click at [571, 381] on div "7 tasks to complete" at bounding box center [556, 376] width 95 height 12
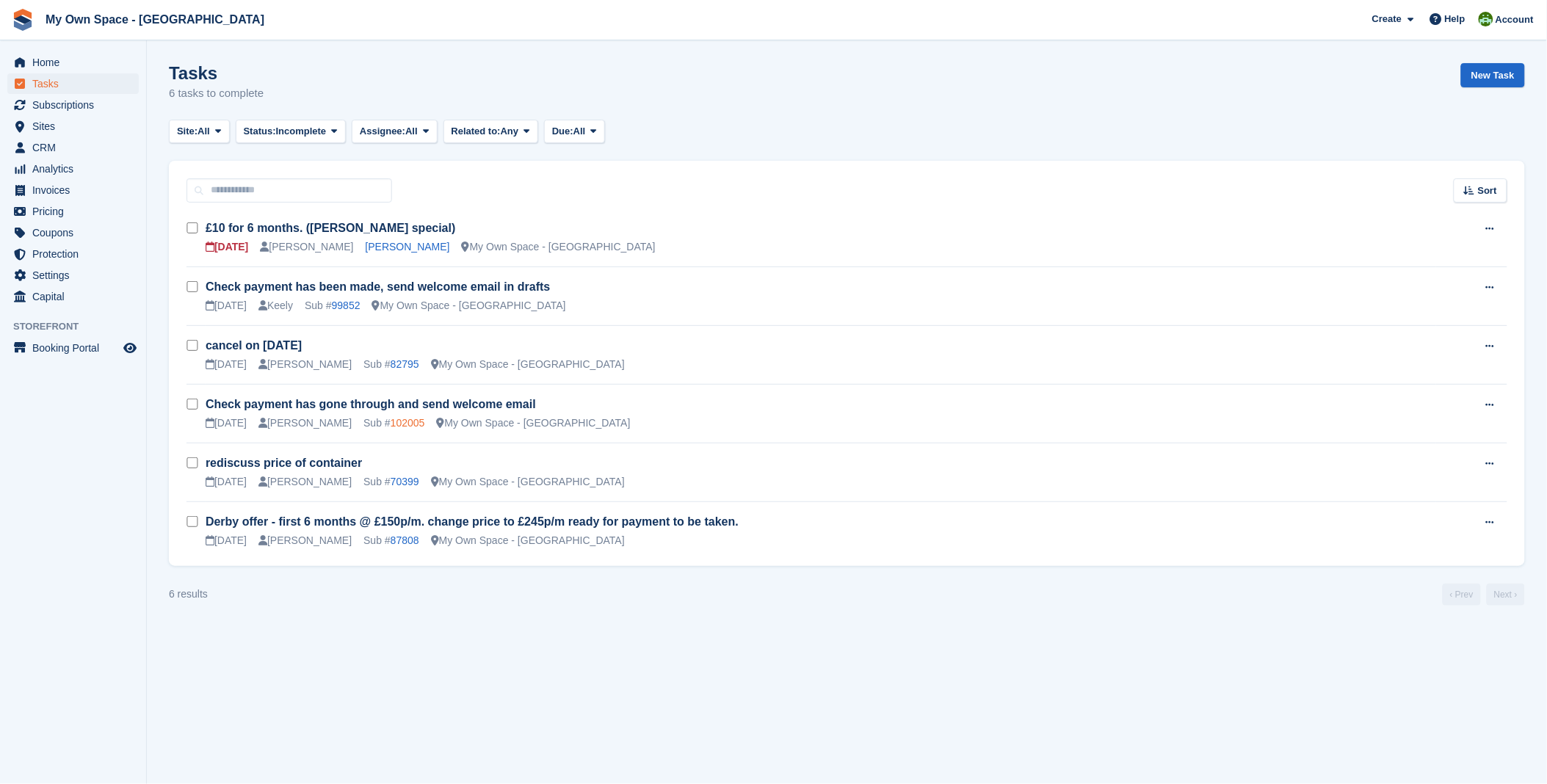
click at [391, 422] on link "102005" at bounding box center [408, 422] width 35 height 12
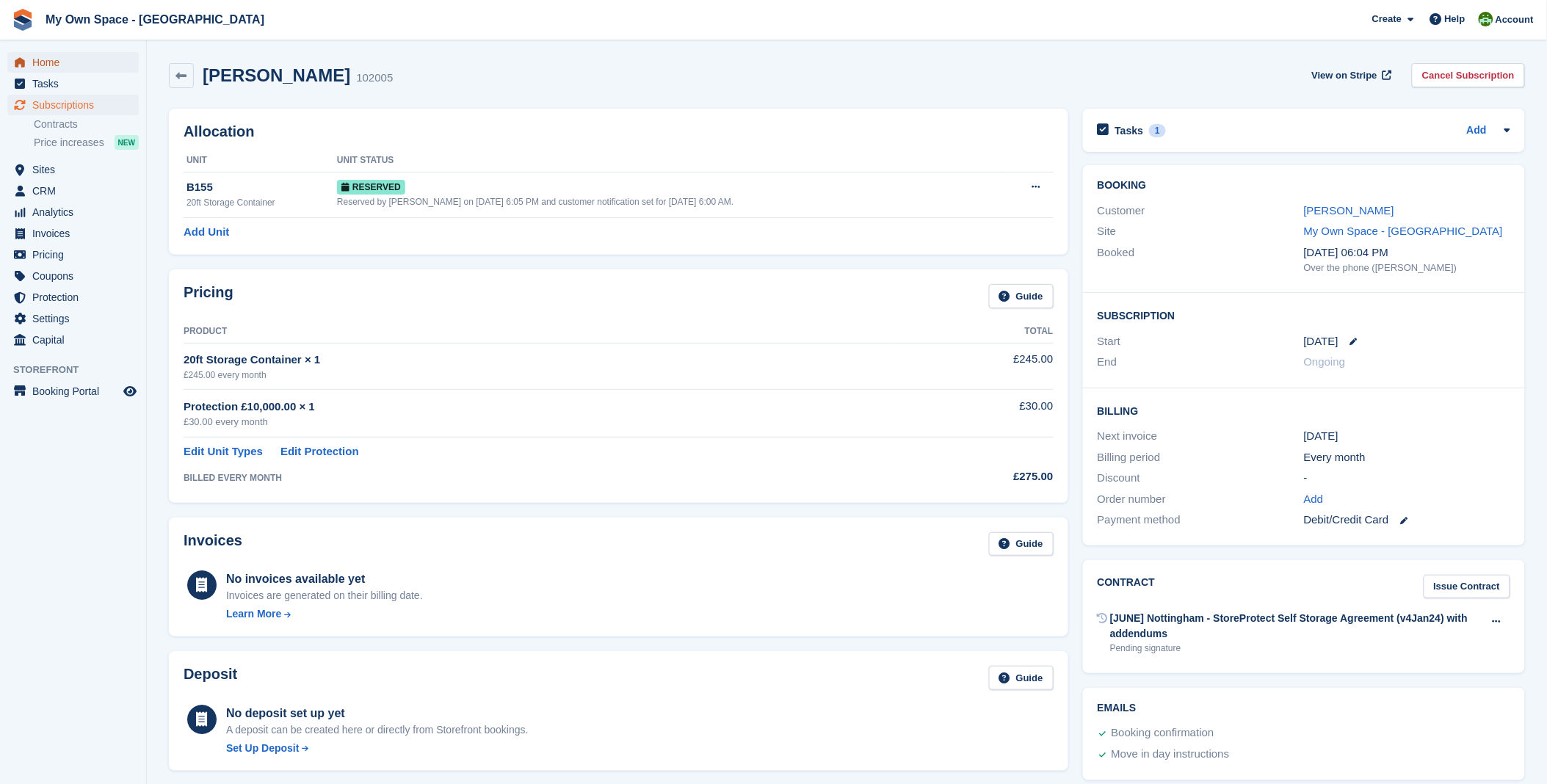
click at [61, 62] on span "Home" at bounding box center [76, 62] width 88 height 20
